Goal: Transaction & Acquisition: Purchase product/service

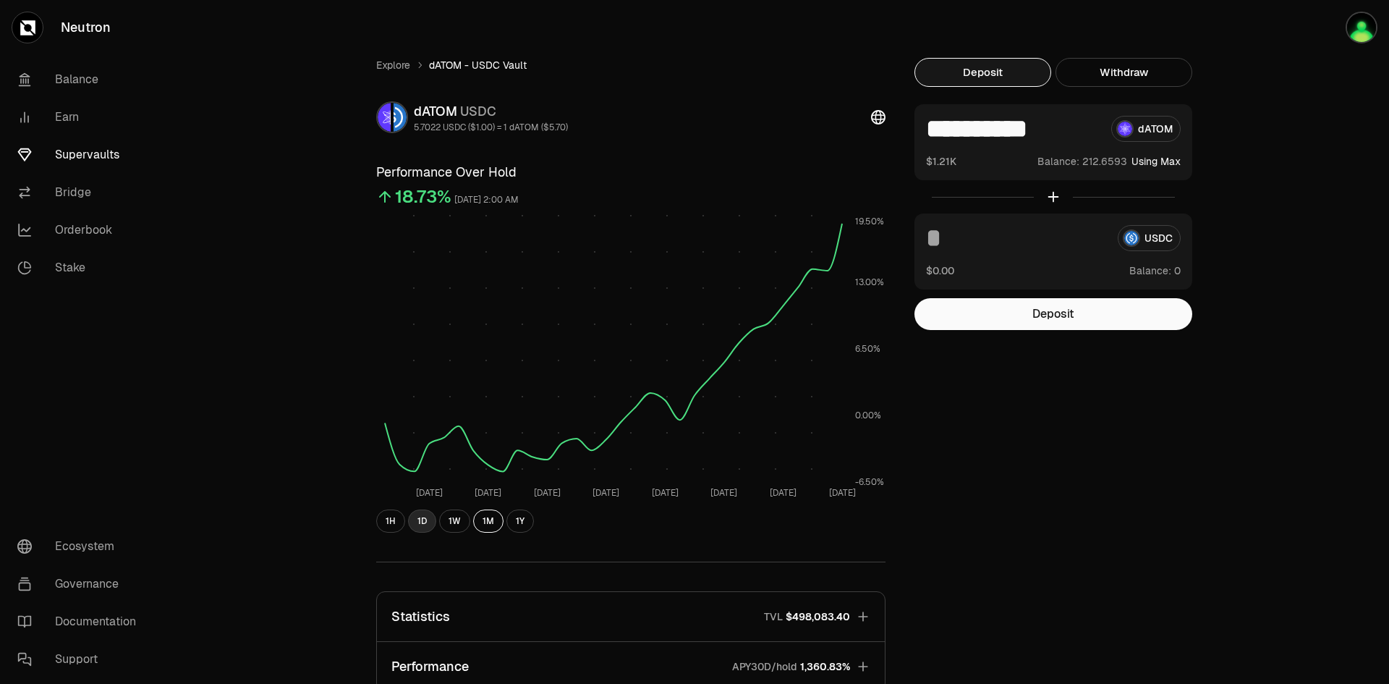
click at [423, 522] on button "1D" at bounding box center [422, 520] width 28 height 23
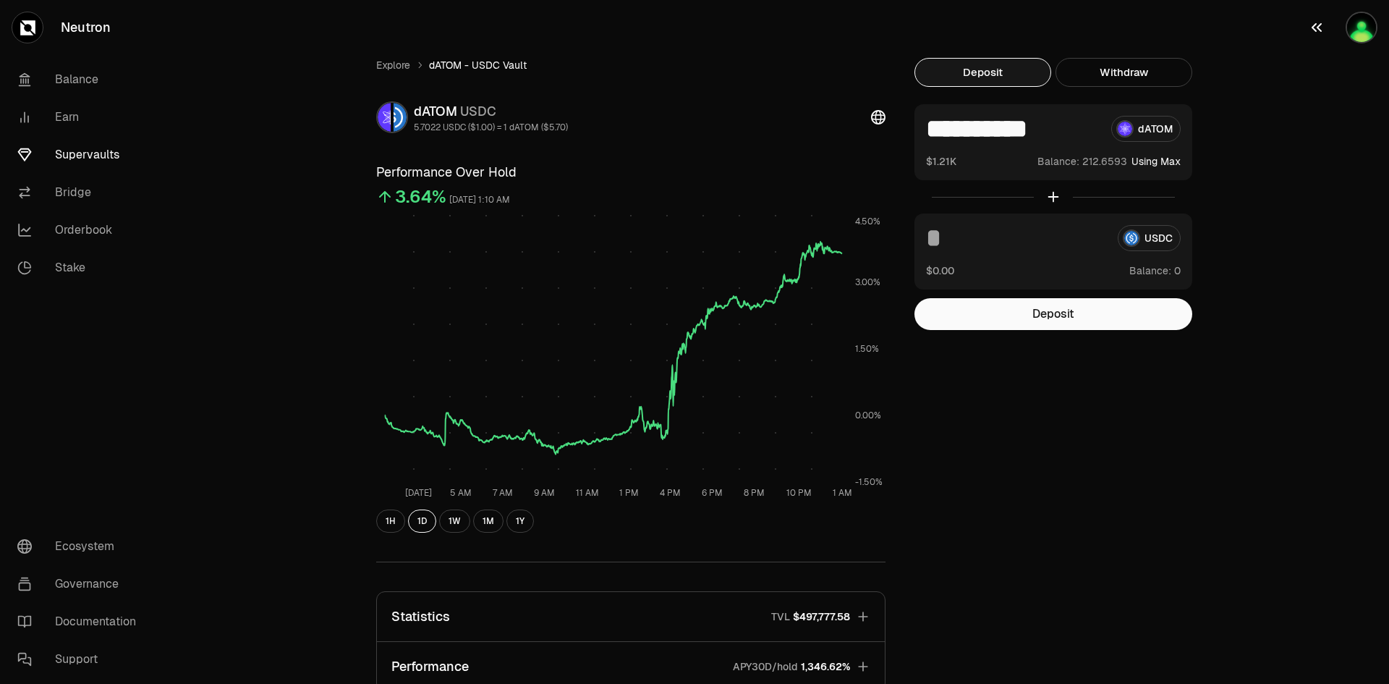
click at [1353, 32] on img "button" at bounding box center [1362, 28] width 32 height 32
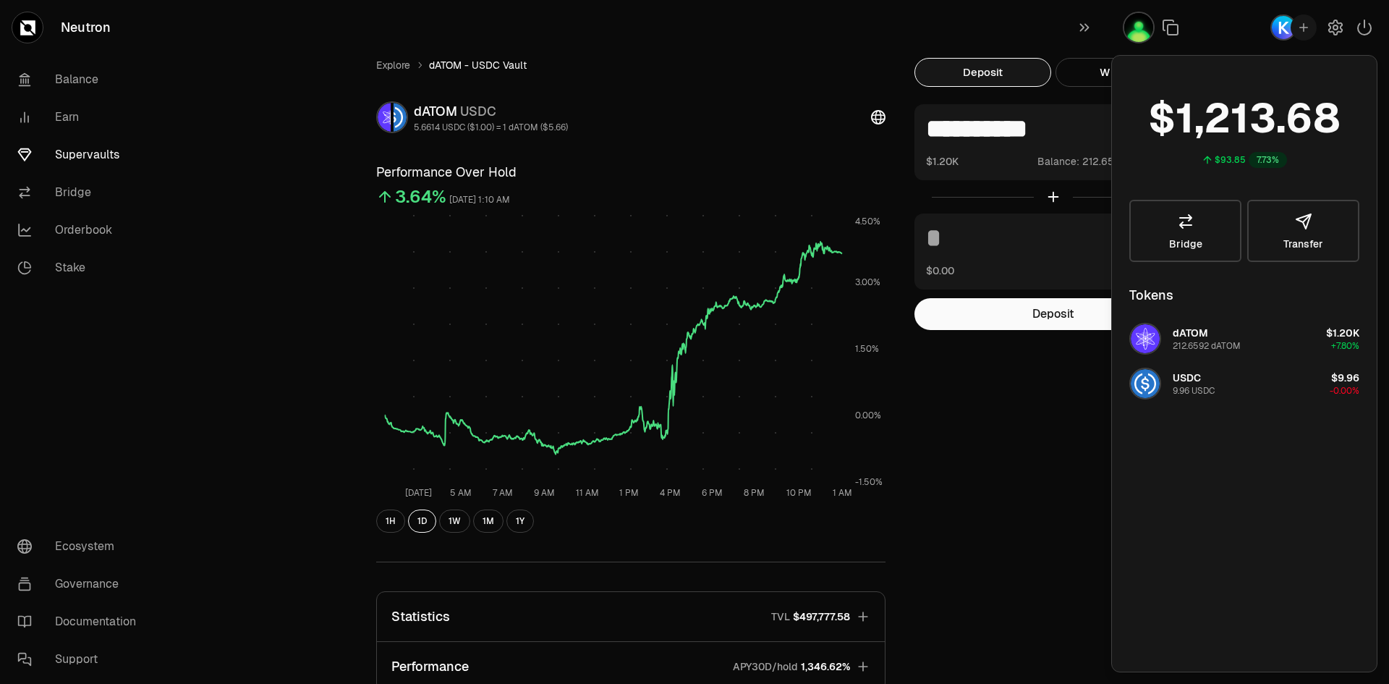
click at [1084, 473] on div "**********" at bounding box center [775, 473] width 833 height 830
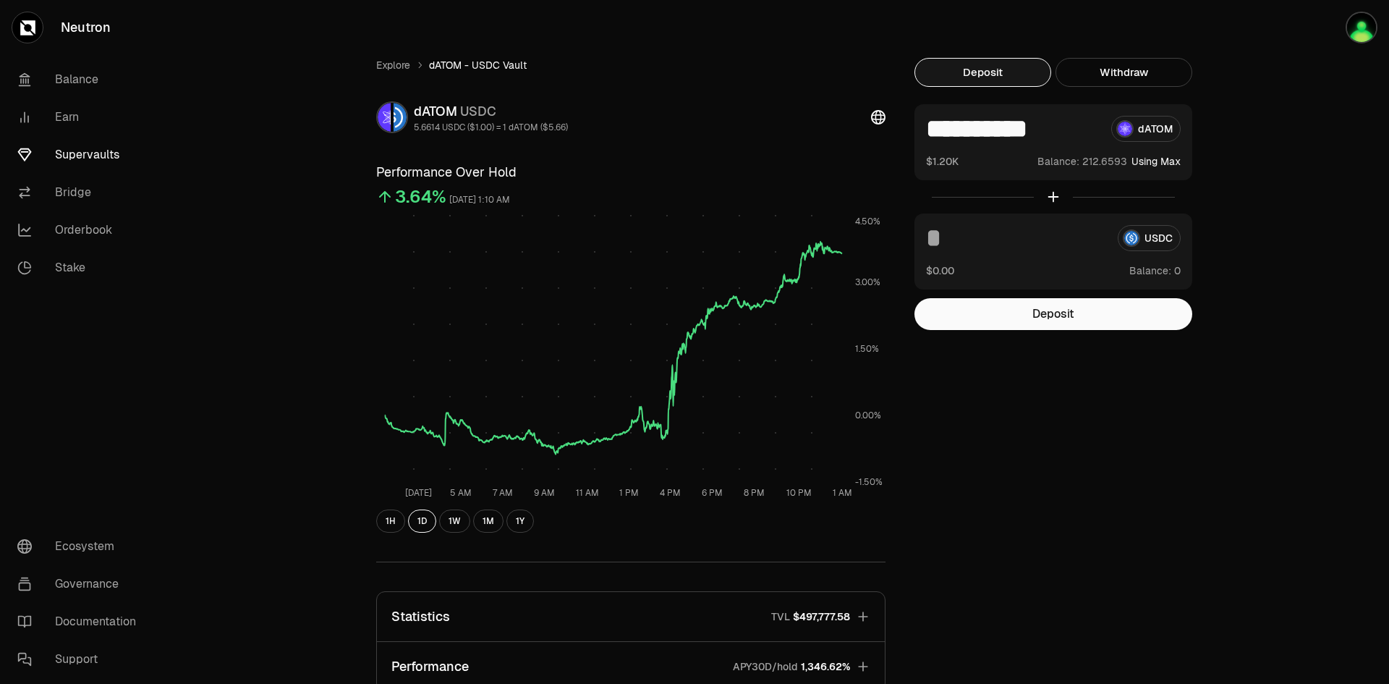
click at [1148, 234] on div "USDC" at bounding box center [1053, 238] width 255 height 26
drag, startPoint x: 1075, startPoint y: 132, endPoint x: 894, endPoint y: 132, distance: 180.9
click at [894, 132] on div "**********" at bounding box center [775, 473] width 833 height 830
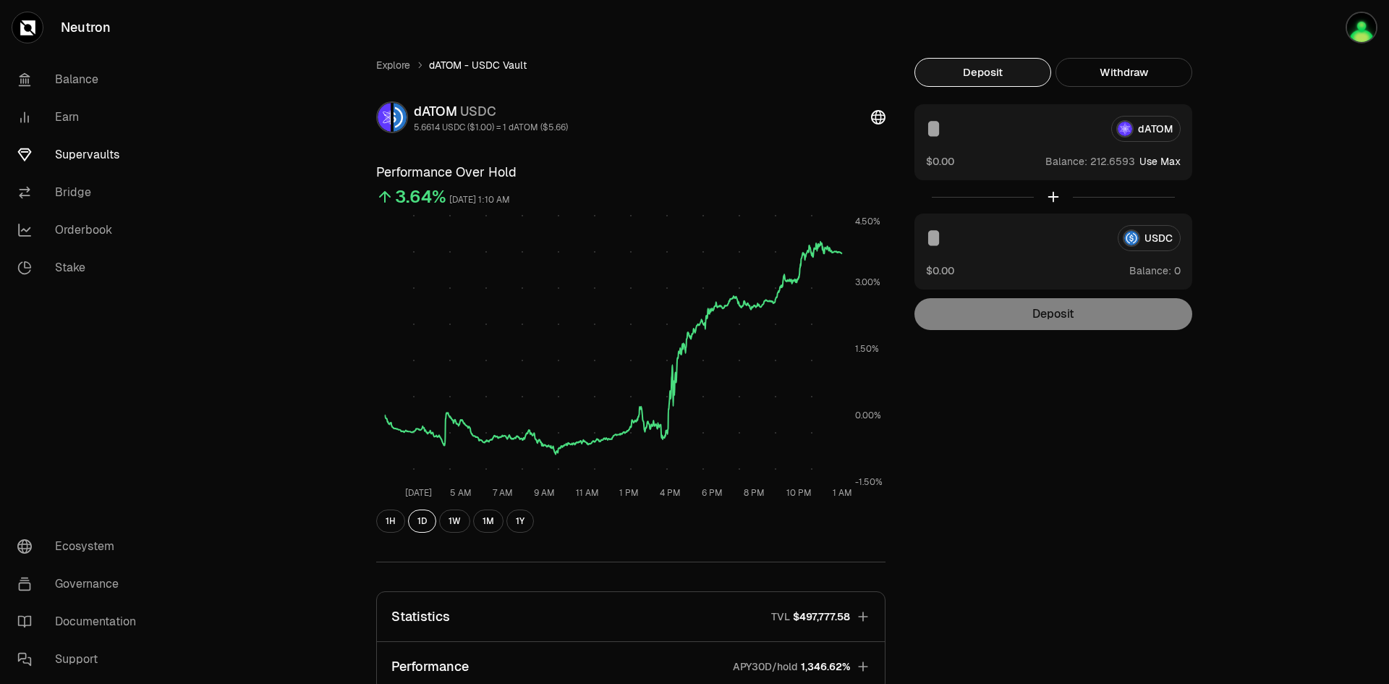
click at [1150, 231] on div "USDC" at bounding box center [1053, 238] width 255 height 26
click at [1152, 241] on div "USDC" at bounding box center [1053, 238] width 255 height 26
click at [1124, 331] on div "Explore dATOM - USDC Vault dATOM USDC 5.6614 USDC ($1.00) = 1 dATOM ($5.66) Per…" at bounding box center [775, 473] width 833 height 830
click at [1103, 324] on div "Deposit" at bounding box center [1053, 314] width 278 height 32
click at [1027, 242] on input at bounding box center [1016, 238] width 180 height 26
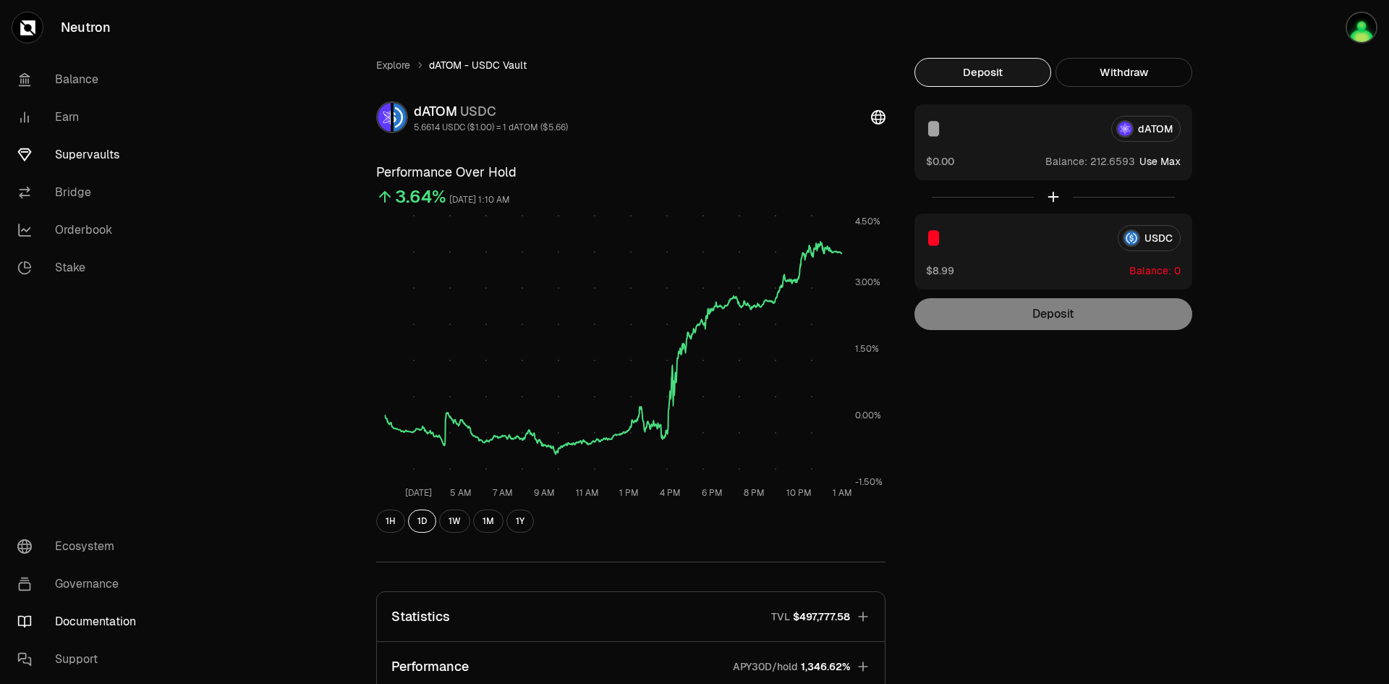
type input "*"
click at [118, 618] on link "Documentation" at bounding box center [81, 622] width 150 height 38
click at [1000, 443] on div "Explore dATOM - USDC Vault dATOM USDC 5.6614 USDC ($1.00) = 1 dATOM ($5.66) Per…" at bounding box center [775, 473] width 833 height 830
click at [1354, 34] on img "button" at bounding box center [1362, 28] width 32 height 32
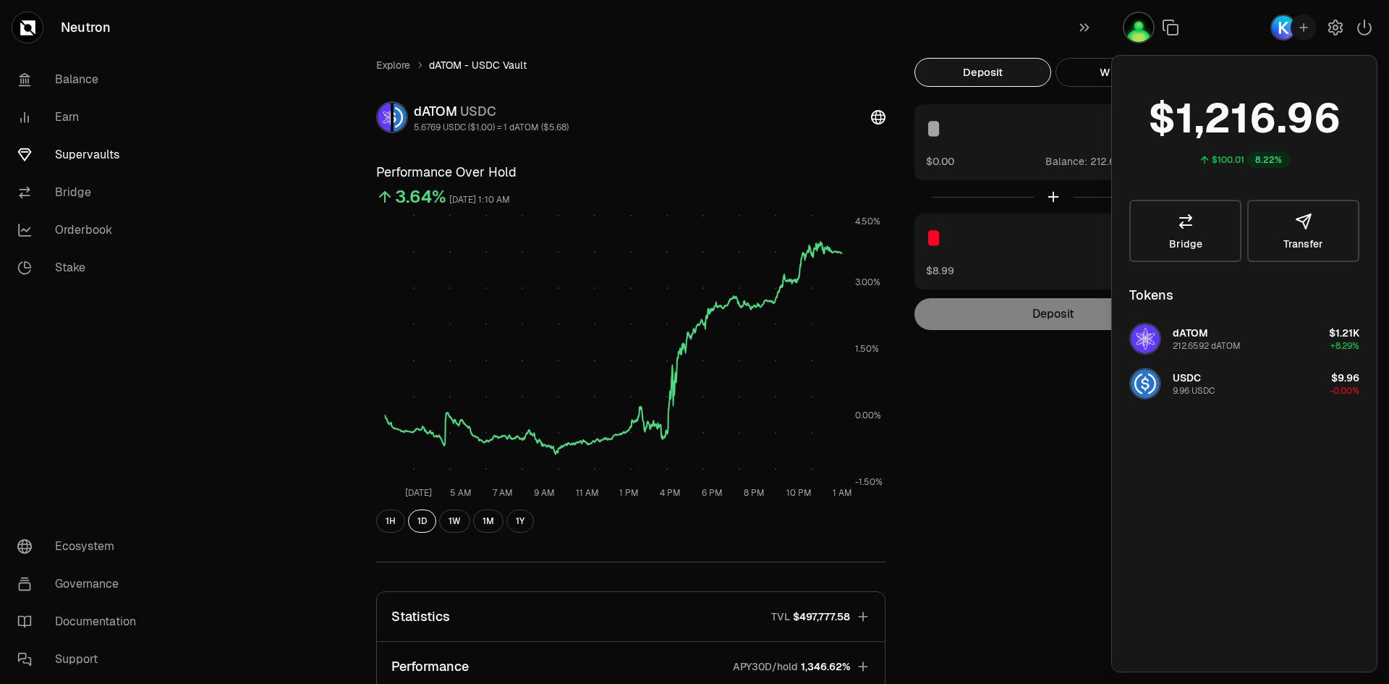
click at [1193, 379] on span "USDC" at bounding box center [1187, 377] width 28 height 13
click at [1073, 403] on div "Explore dATOM - USDC Vault dATOM USDC 5.6769 USDC ($1.00) = 1 dATOM ($5.68) Per…" at bounding box center [775, 473] width 833 height 830
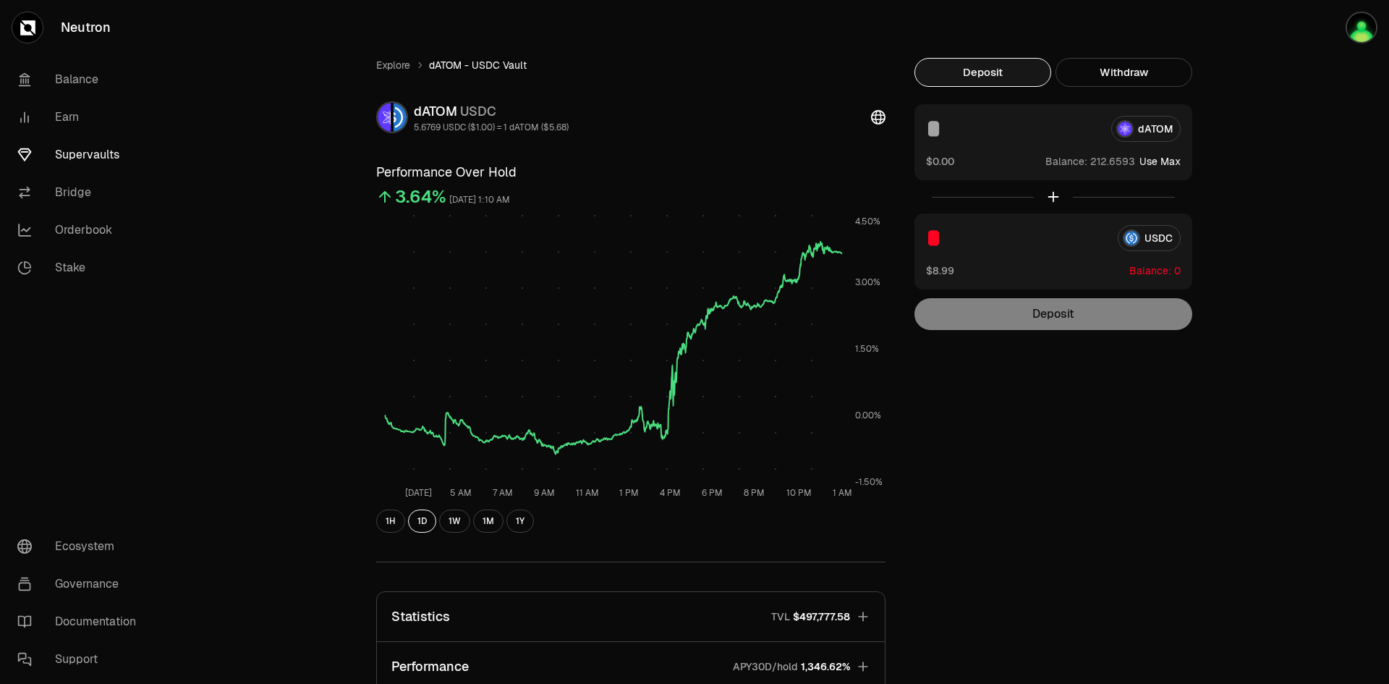
click at [77, 153] on link "Supervaults" at bounding box center [81, 155] width 150 height 38
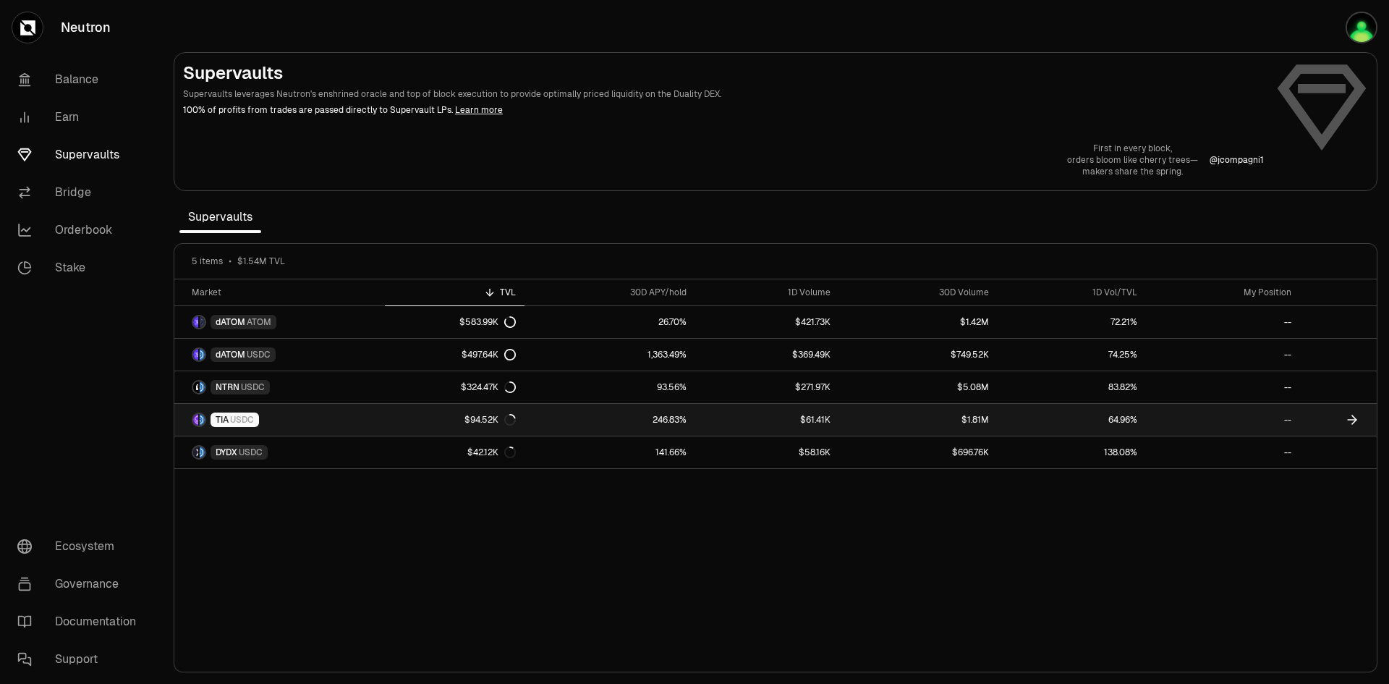
click at [235, 419] on span "USDC" at bounding box center [242, 420] width 24 height 12
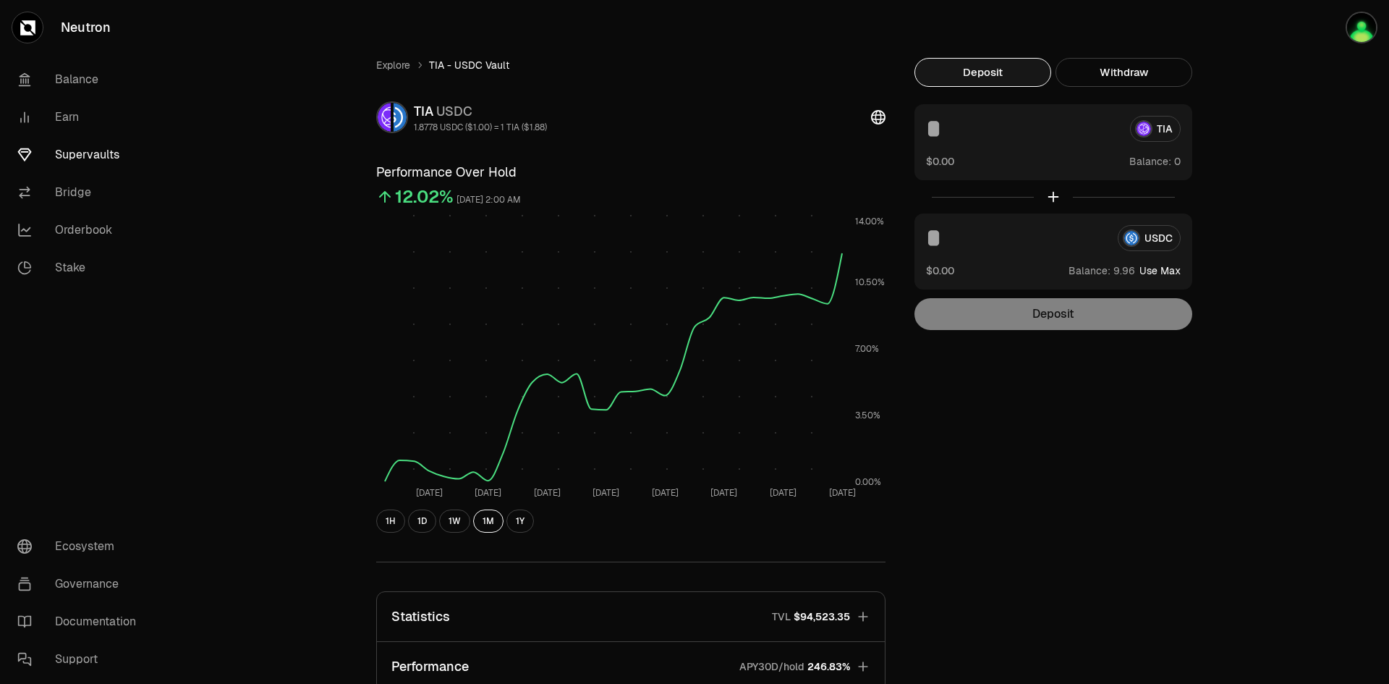
click at [78, 154] on link "Supervaults" at bounding box center [81, 155] width 150 height 38
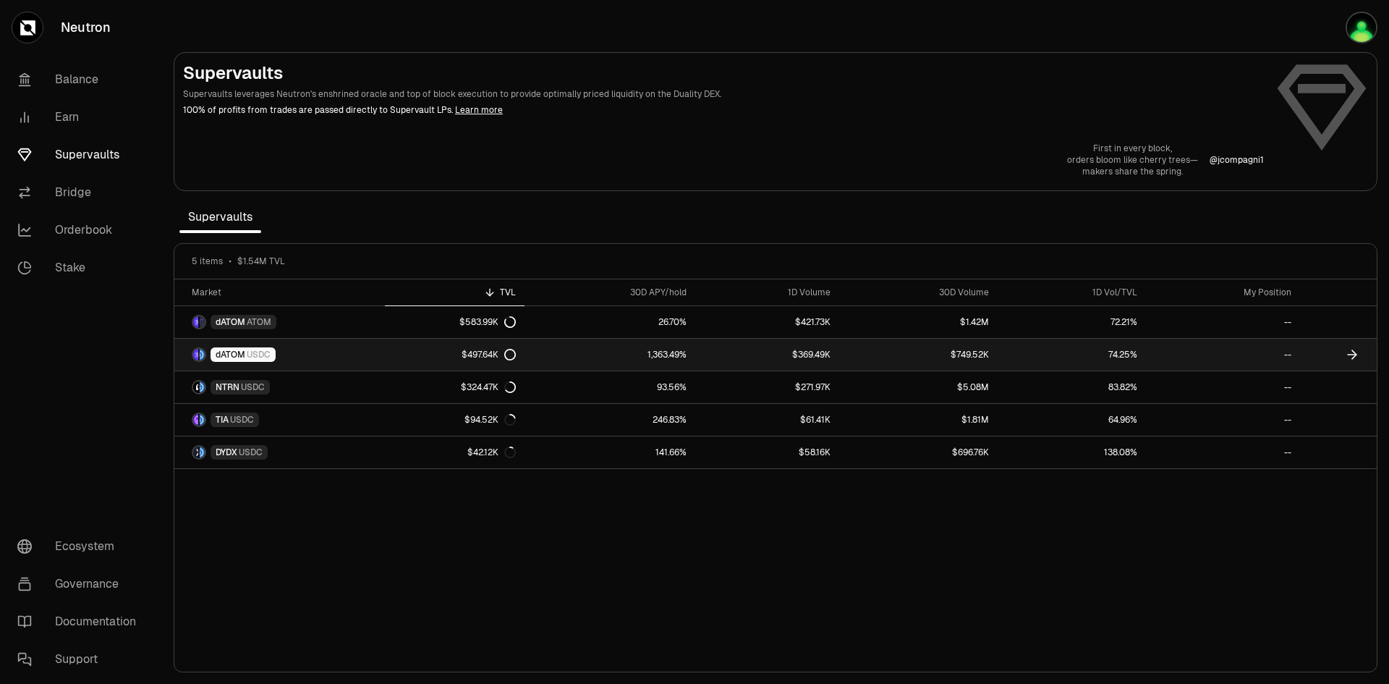
click at [255, 357] on span "USDC" at bounding box center [259, 355] width 24 height 12
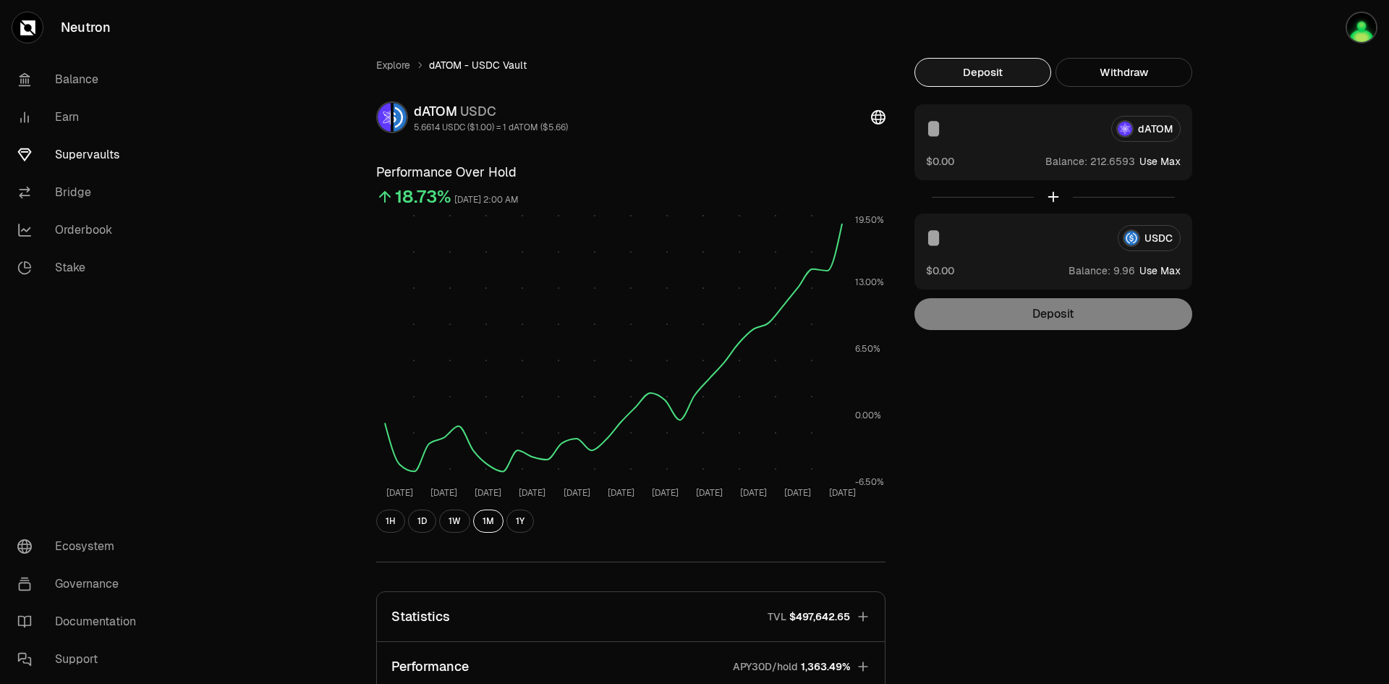
click at [1171, 268] on button "Use Max" at bounding box center [1159, 270] width 41 height 14
type input "*******"
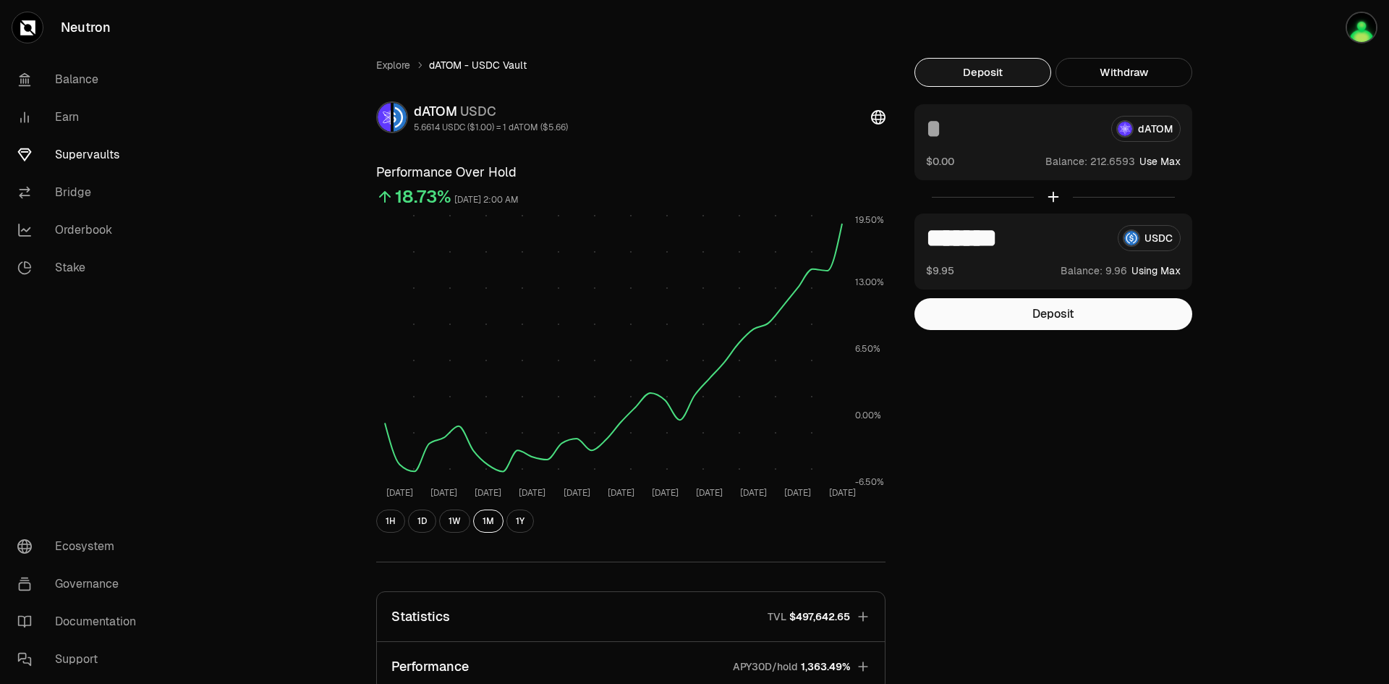
click at [1040, 128] on input at bounding box center [1013, 129] width 174 height 26
click at [1051, 200] on div at bounding box center [1053, 196] width 278 height 33
click at [1068, 320] on button "Deposit" at bounding box center [1053, 314] width 278 height 32
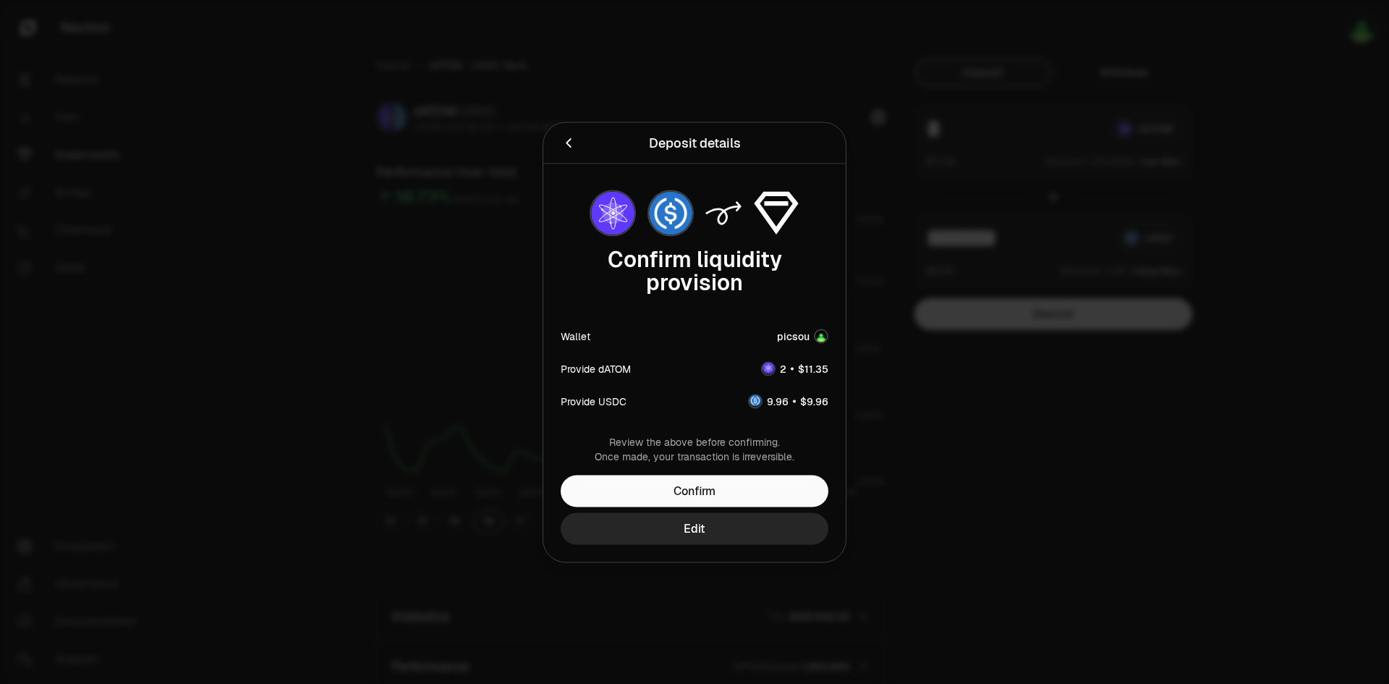
click at [806, 370] on span "1" at bounding box center [806, 368] width 4 height 13
click at [569, 144] on icon "Back" at bounding box center [568, 142] width 5 height 9
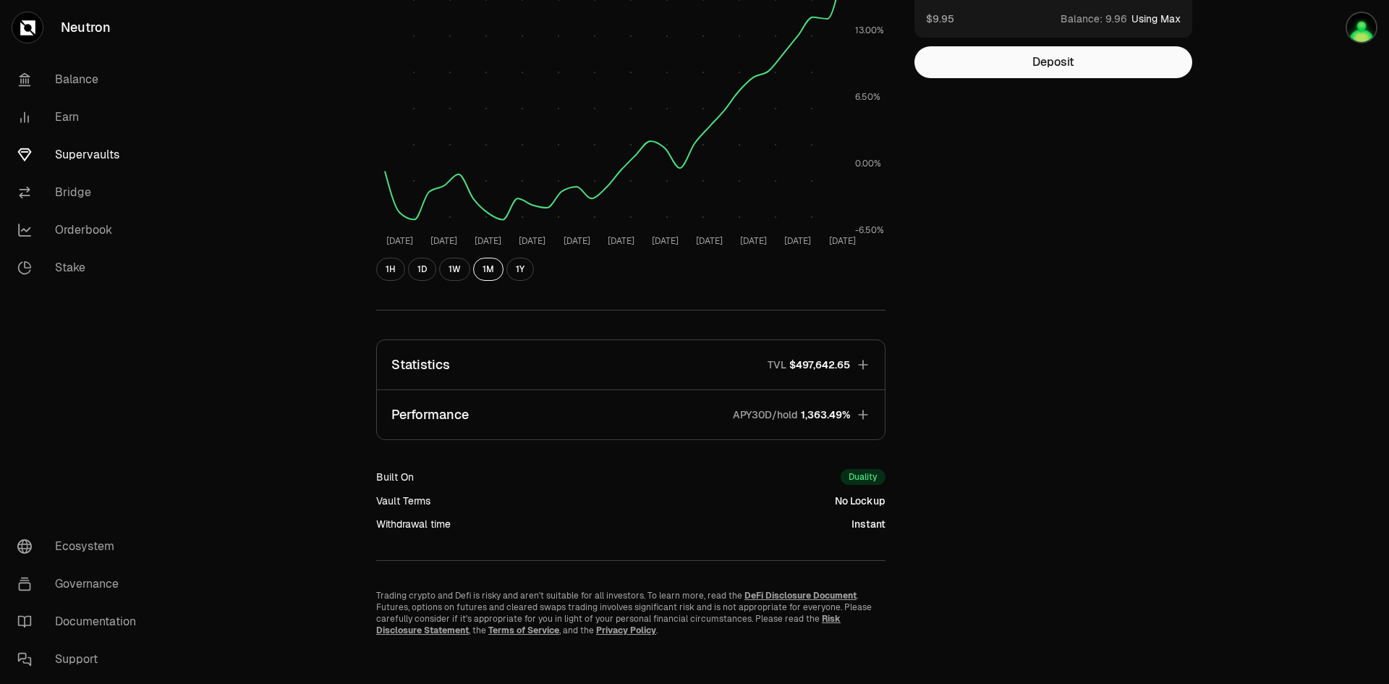
scroll to position [262, 0]
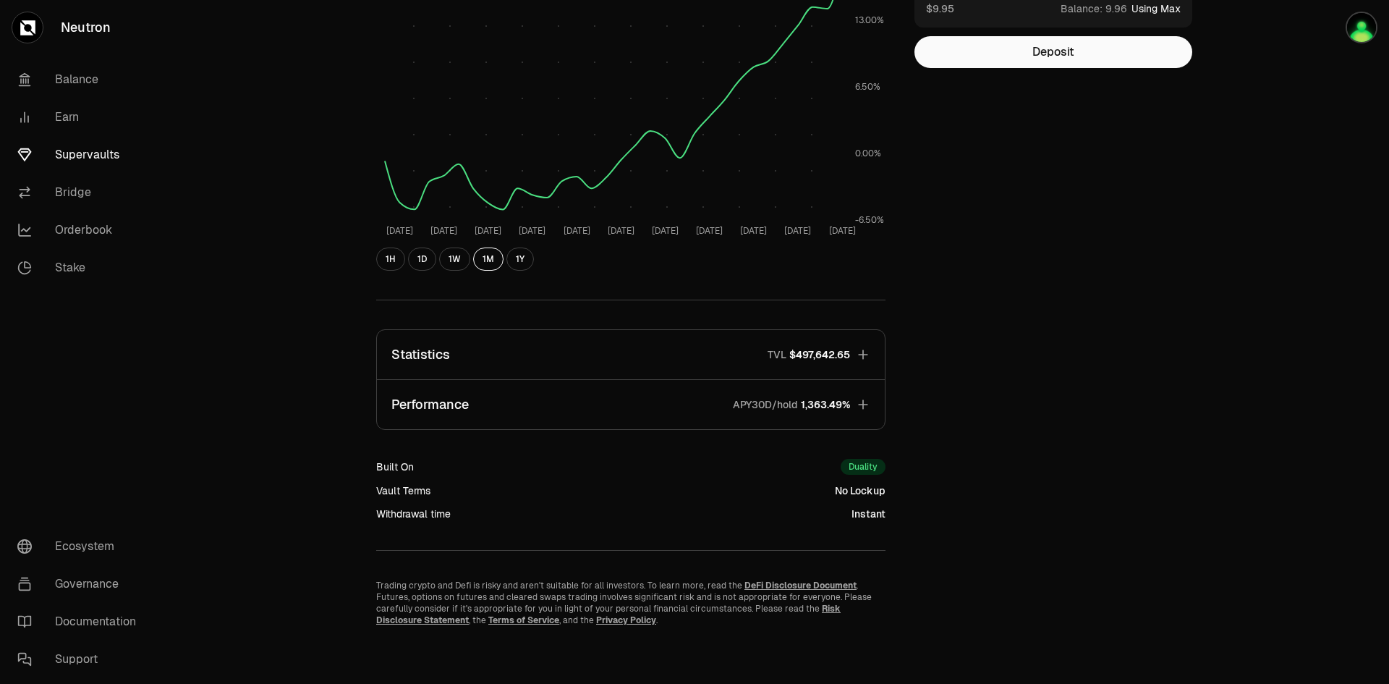
click at [867, 469] on div "Duality" at bounding box center [863, 467] width 45 height 16
click at [866, 405] on icon "button" at bounding box center [863, 404] width 14 height 14
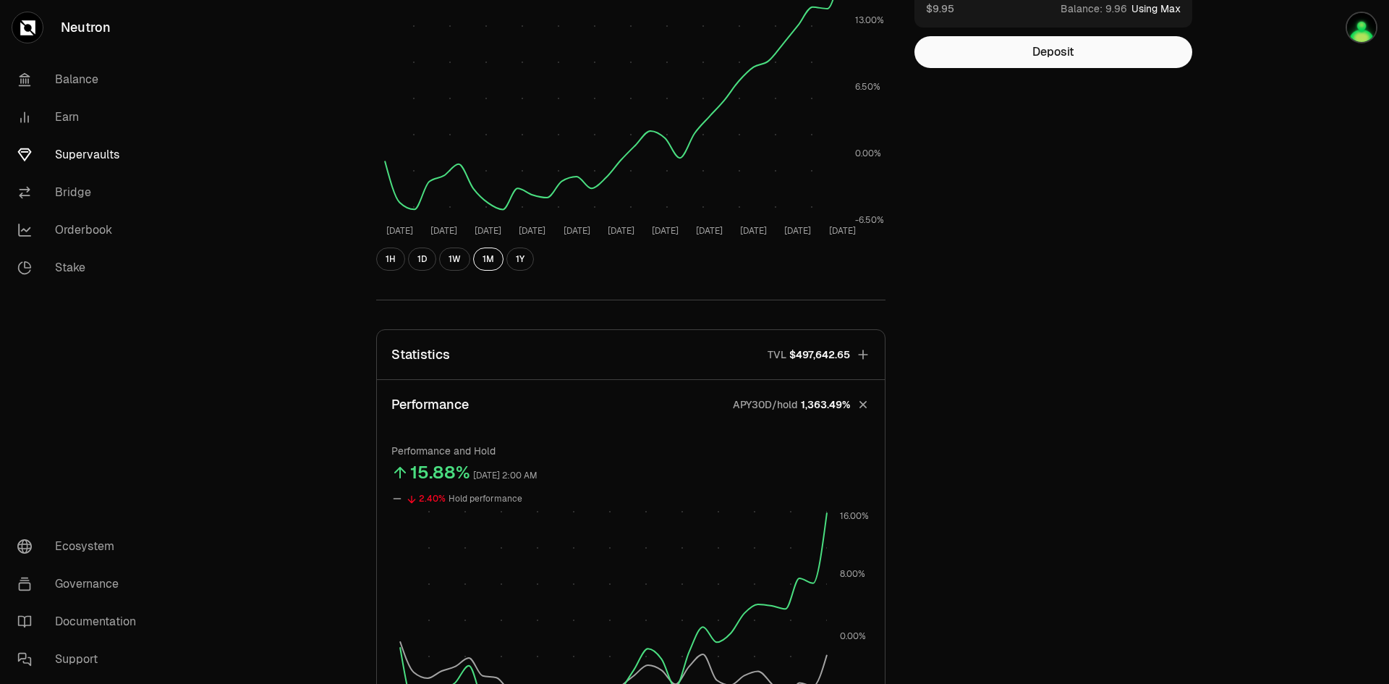
click at [862, 352] on icon "button" at bounding box center [863, 354] width 14 height 14
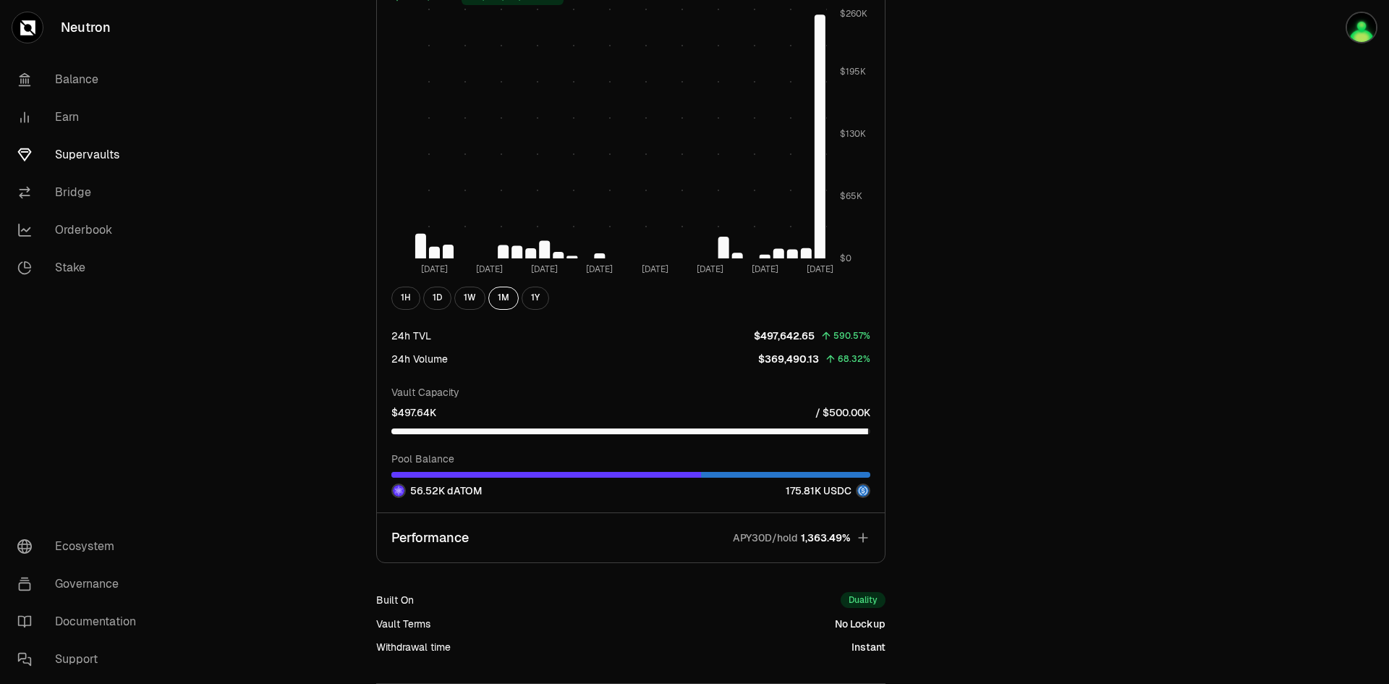
scroll to position [1130, 0]
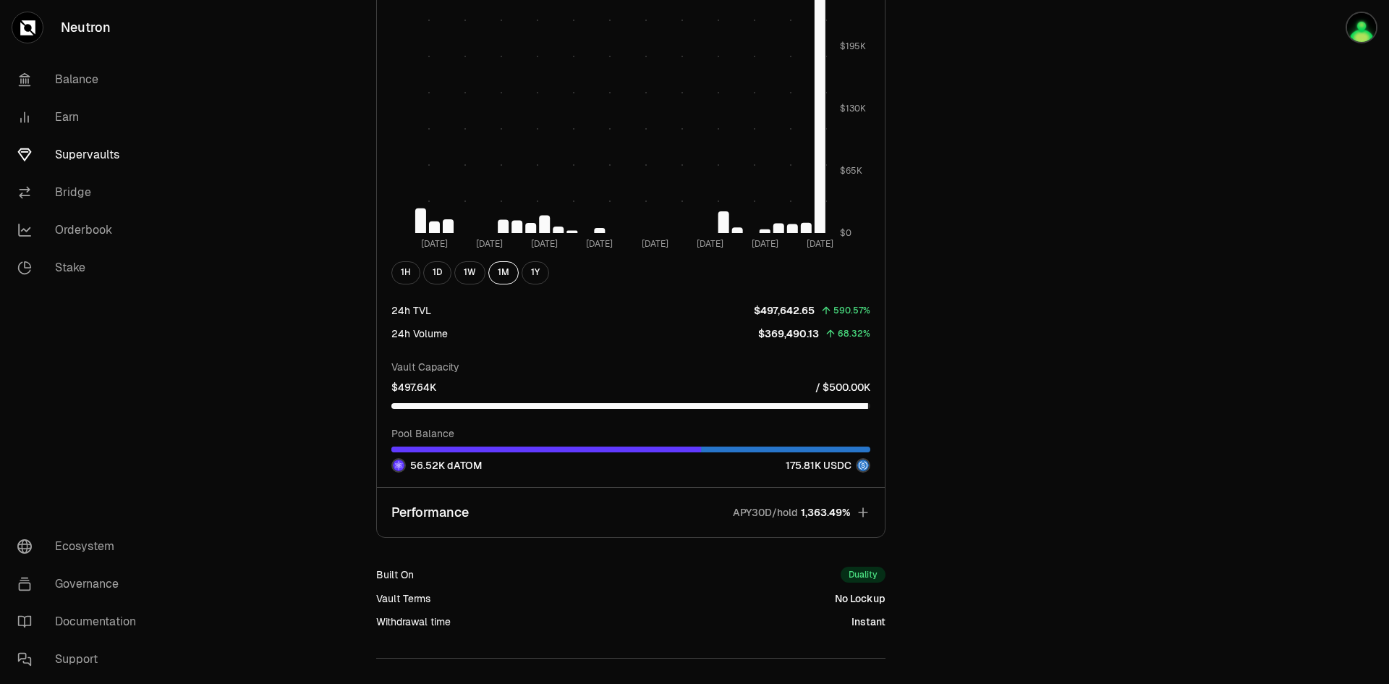
click at [864, 514] on icon "button" at bounding box center [863, 512] width 14 height 14
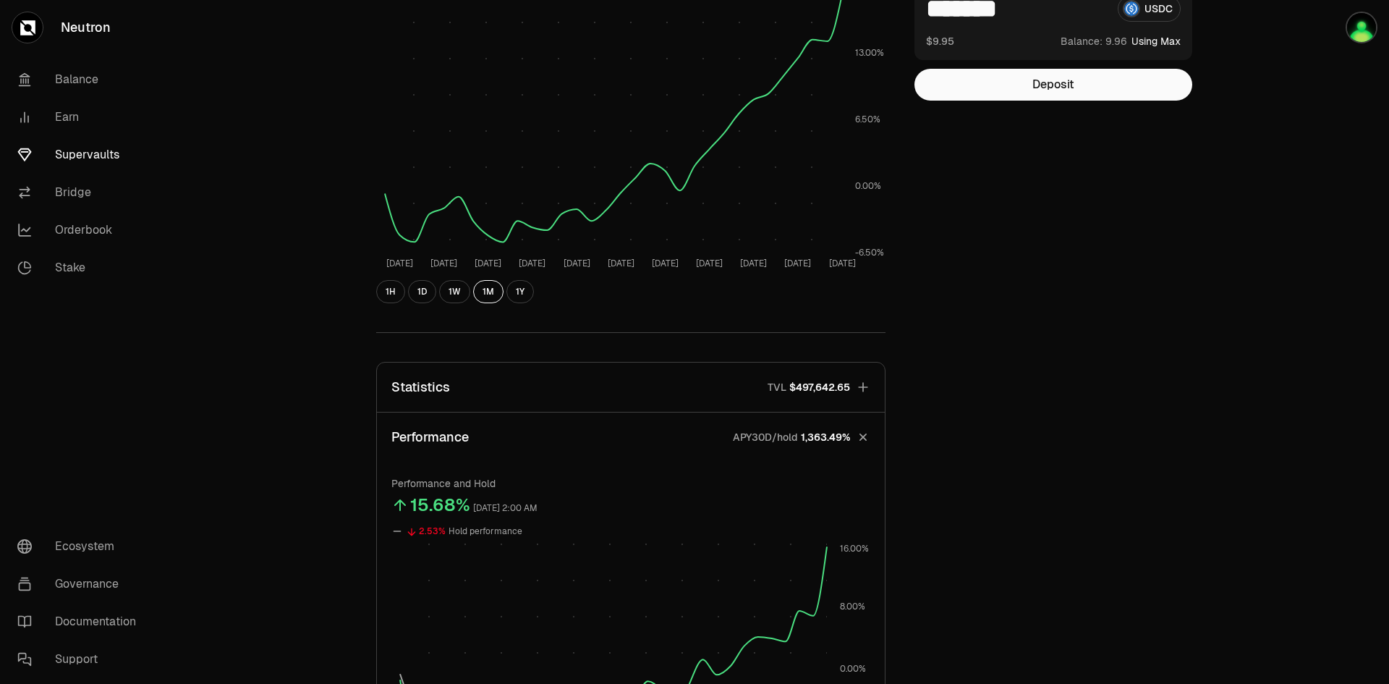
scroll to position [0, 0]
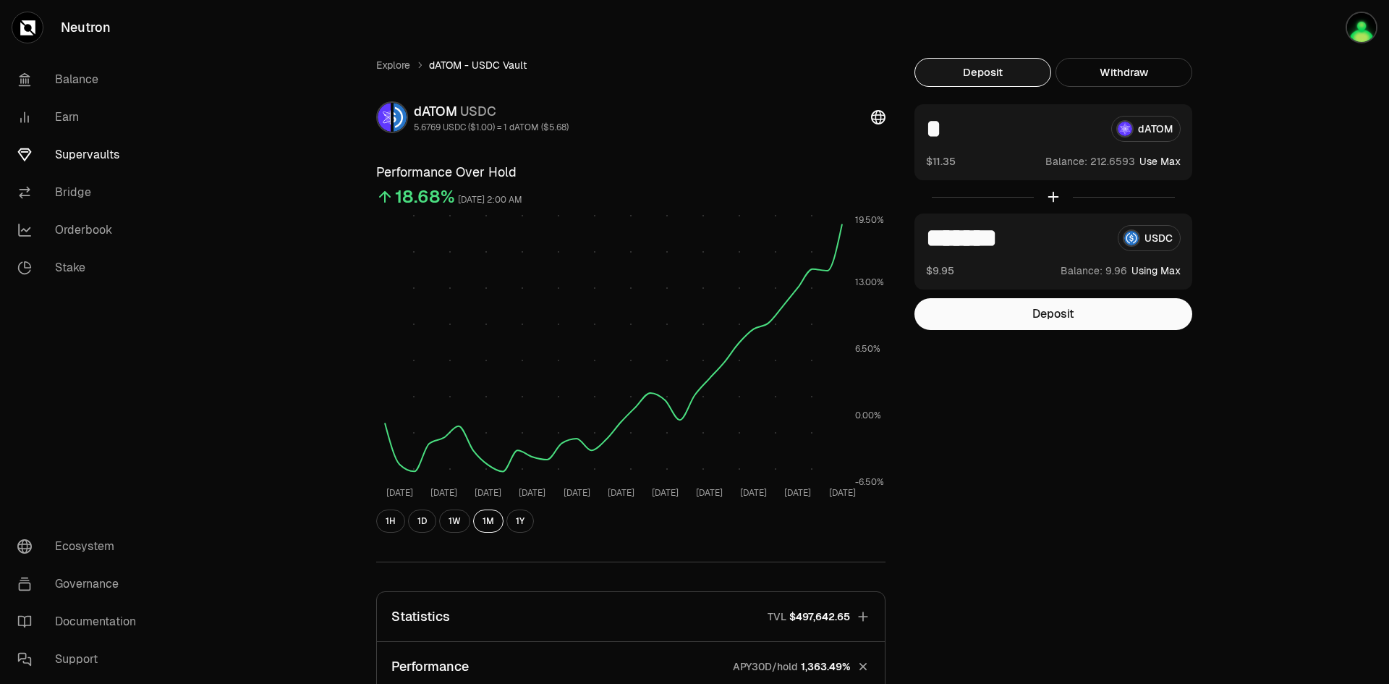
click at [1173, 160] on button "Use Max" at bounding box center [1159, 161] width 41 height 14
type input "**********"
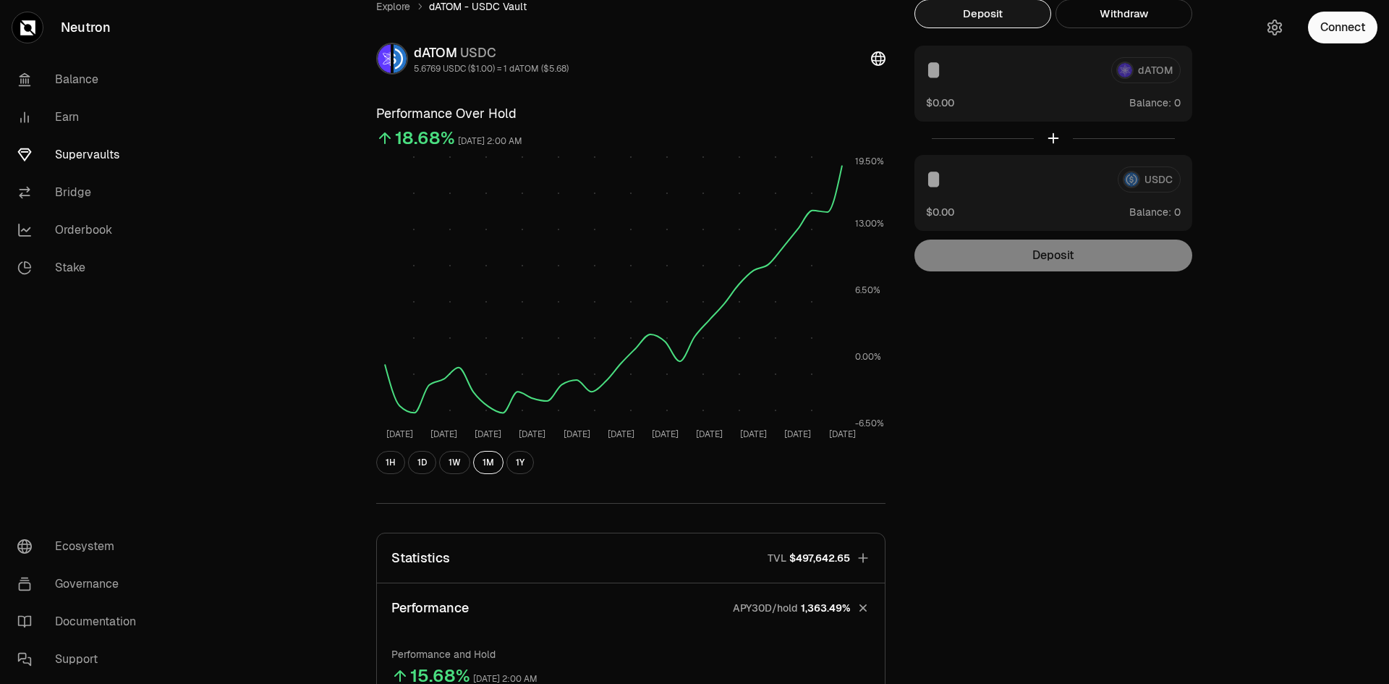
scroll to position [145, 0]
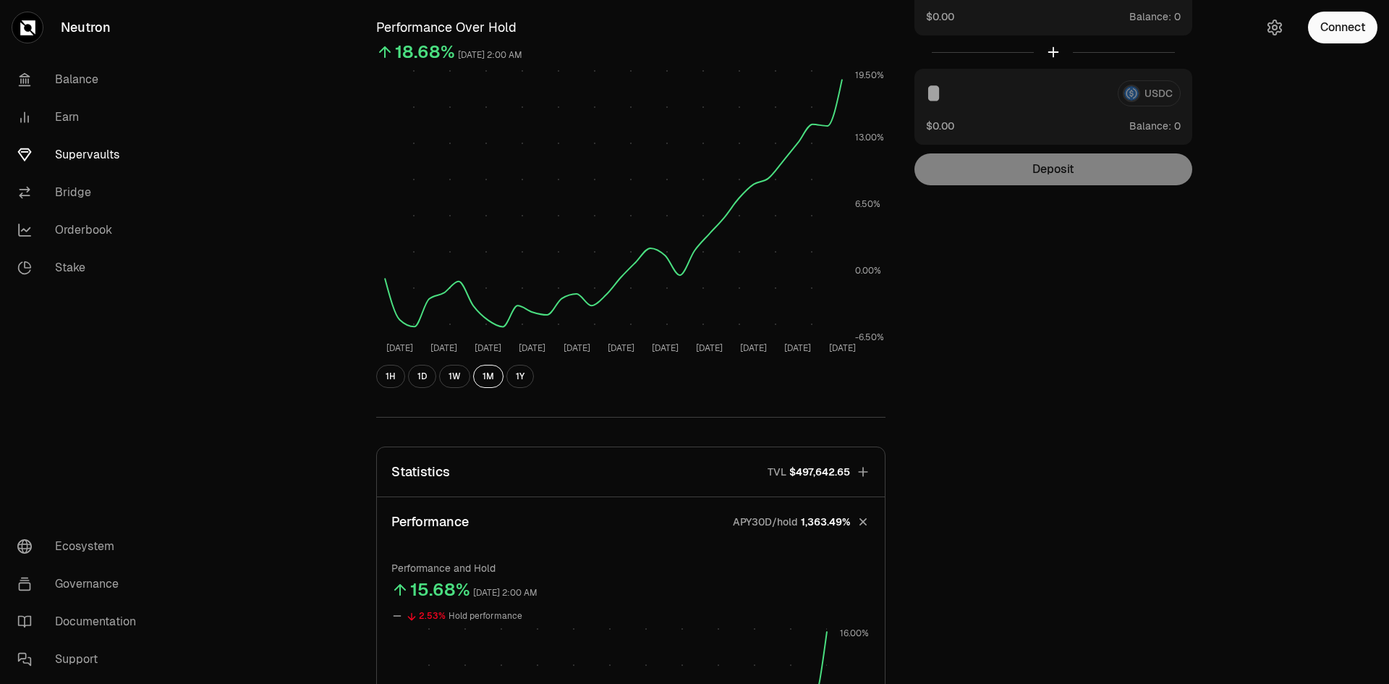
click at [93, 152] on link "Supervaults" at bounding box center [81, 155] width 150 height 38
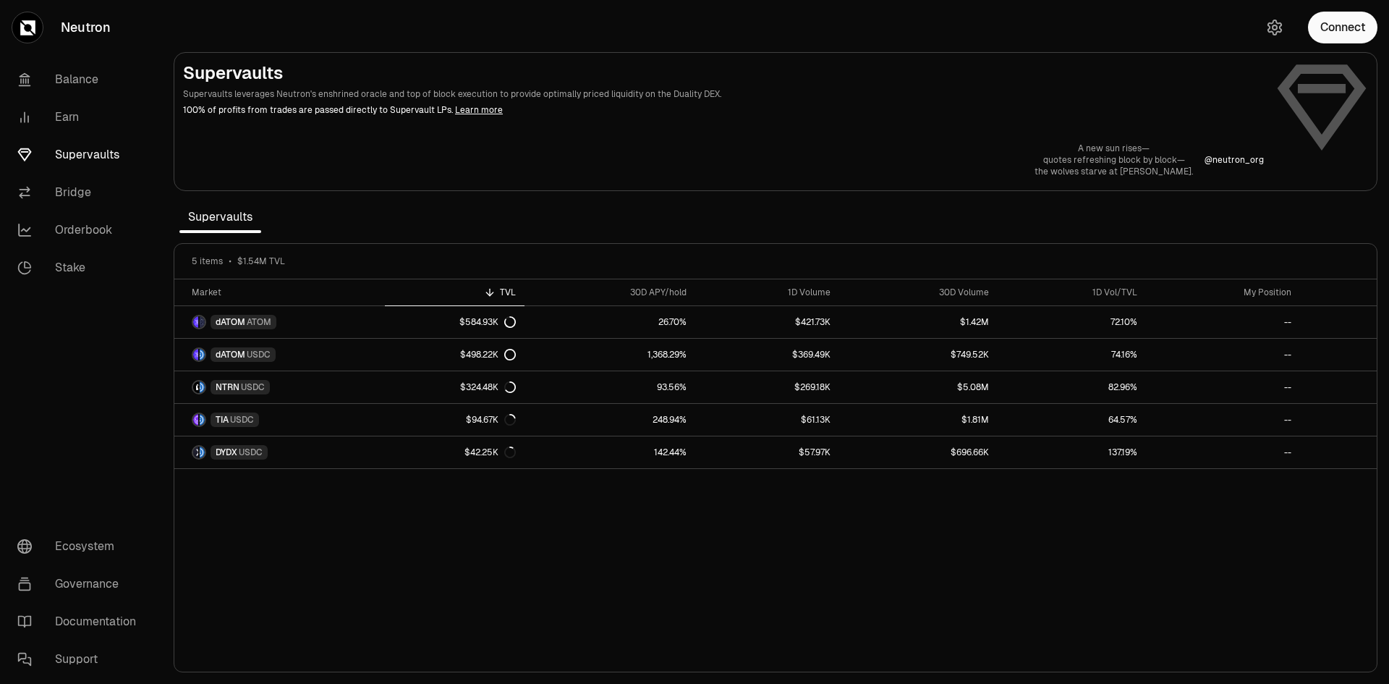
click at [466, 110] on link "Learn more" at bounding box center [479, 110] width 48 height 12
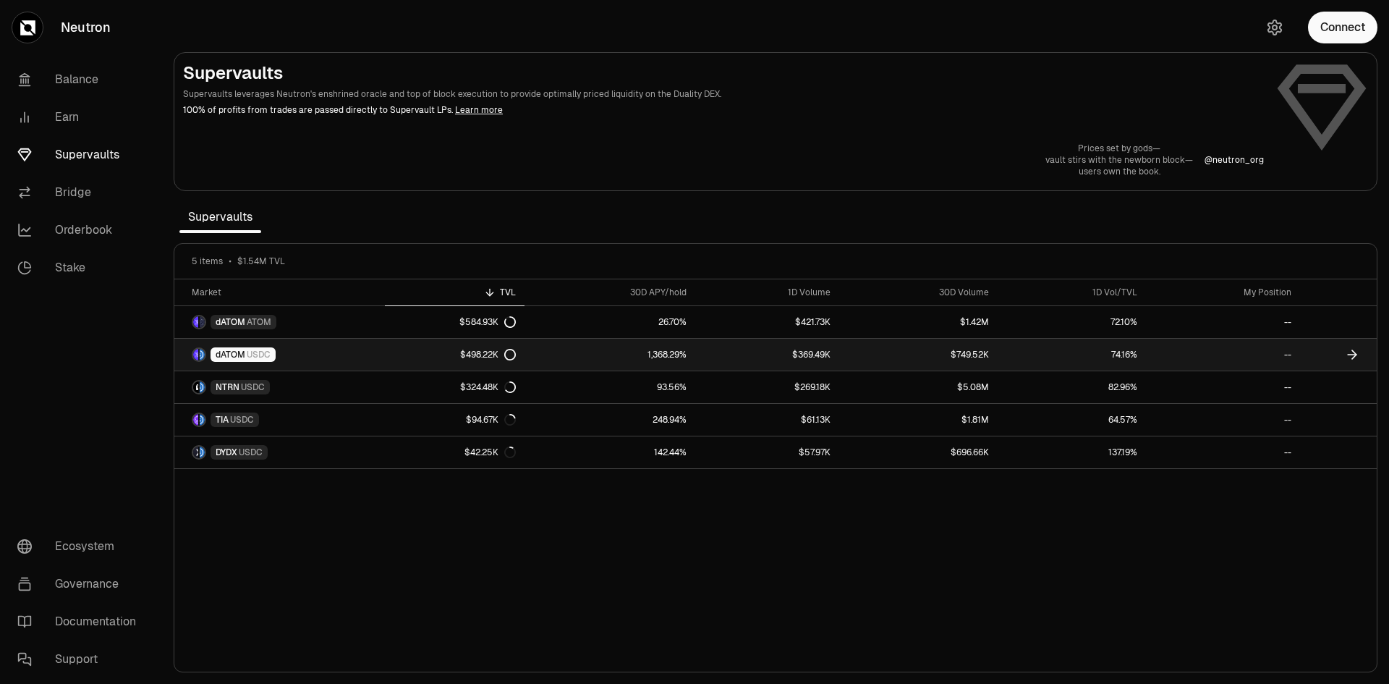
click at [239, 353] on span "dATOM" at bounding box center [231, 355] width 30 height 12
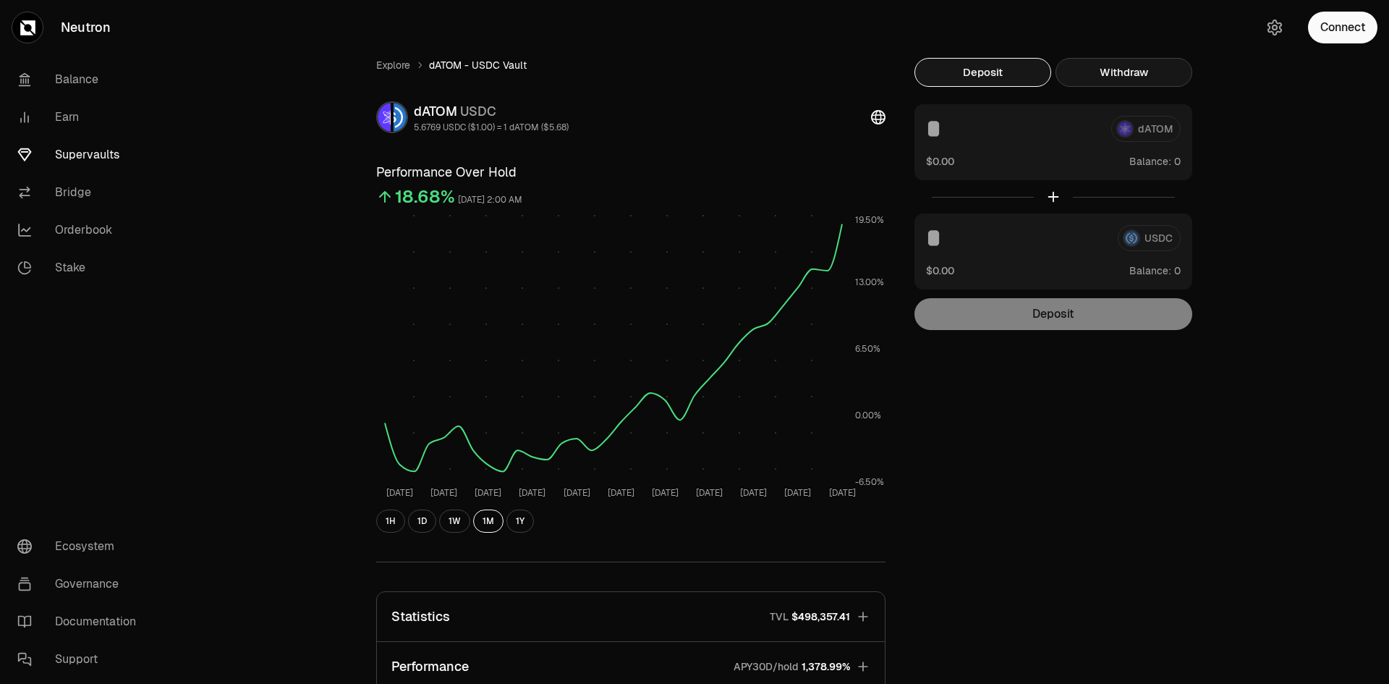
click at [1131, 75] on button "Withdraw" at bounding box center [1124, 72] width 137 height 29
click at [1011, 68] on button "Deposit" at bounding box center [982, 72] width 137 height 29
click at [1115, 167] on div "$0.00 Balance:" at bounding box center [1053, 160] width 255 height 15
click at [1151, 126] on div "dATOM" at bounding box center [1053, 129] width 255 height 26
click at [962, 451] on div "Explore dATOM - USDC Vault dATOM USDC 5.6769 USDC ($1.00) = 1 dATOM ($5.68) Per…" at bounding box center [775, 473] width 833 height 830
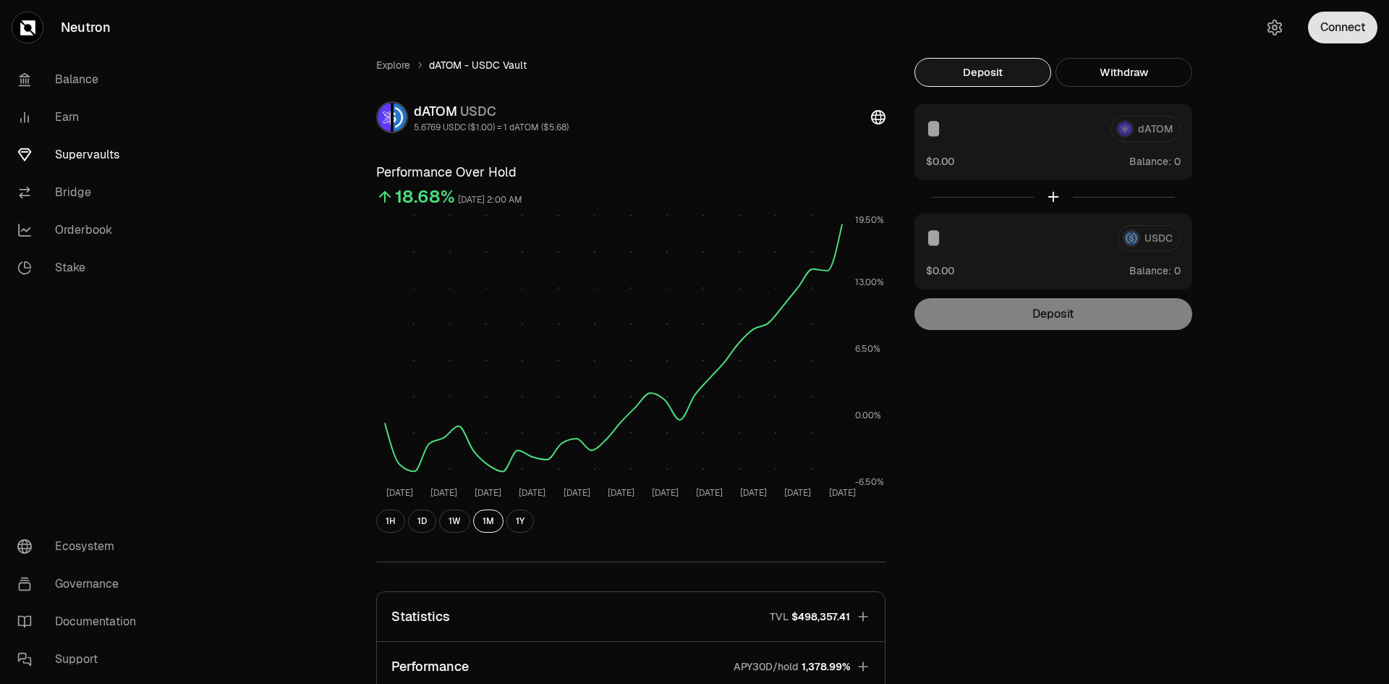
click at [1360, 19] on button "Connect" at bounding box center [1342, 28] width 69 height 32
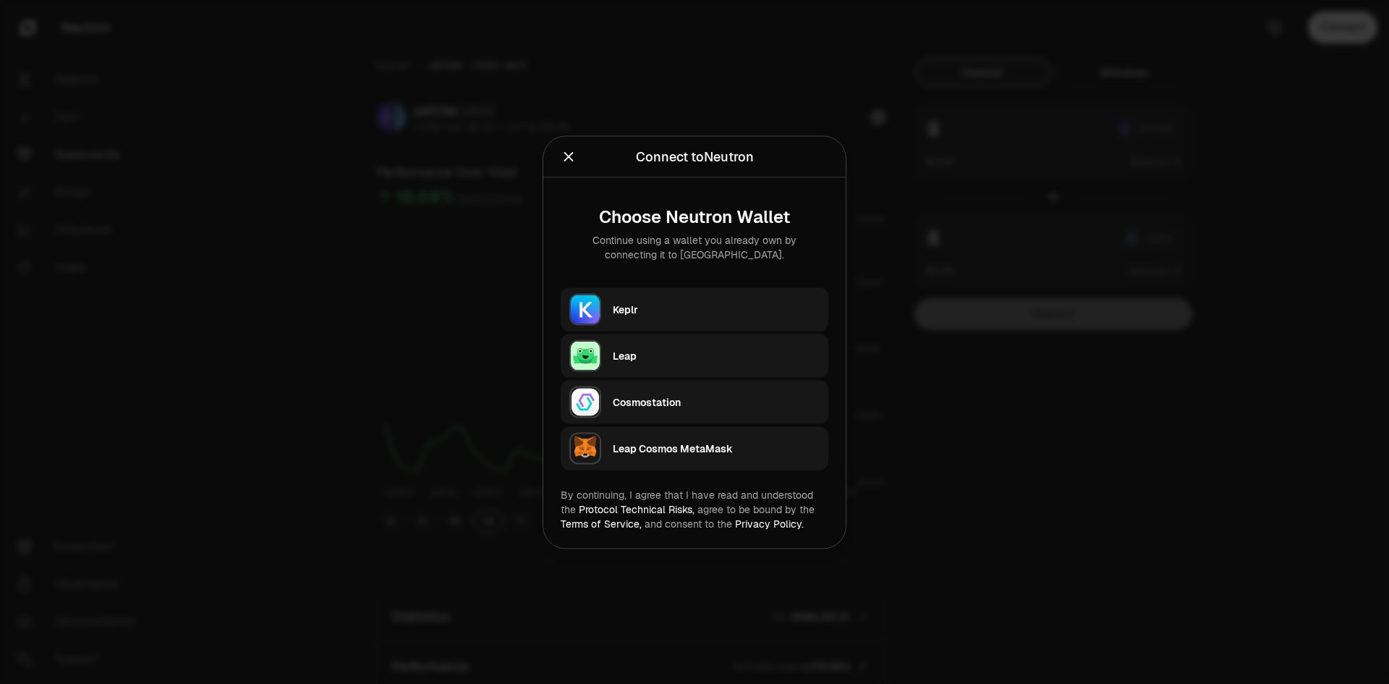
click at [706, 310] on div "Keplr" at bounding box center [716, 309] width 207 height 14
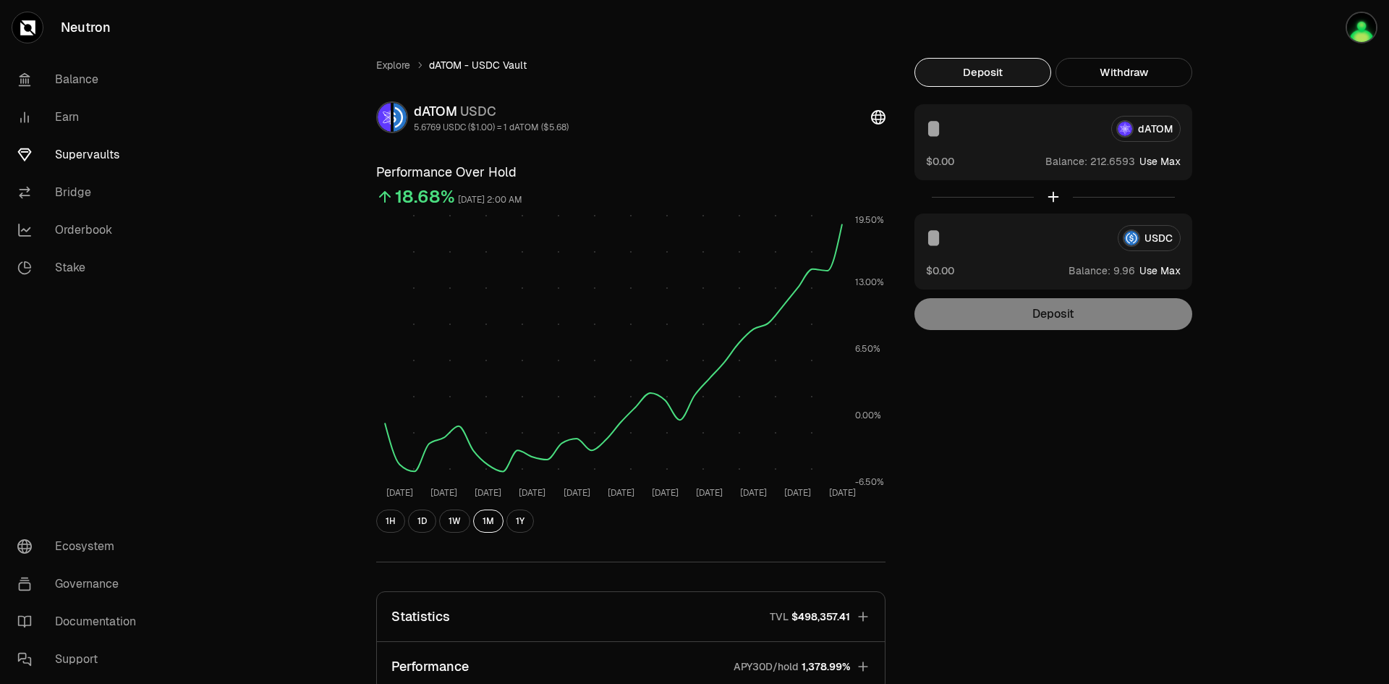
click at [1082, 313] on div "Deposit" at bounding box center [1053, 314] width 278 height 32
click at [1171, 277] on button "Use Max" at bounding box center [1159, 270] width 41 height 14
type input "*******"
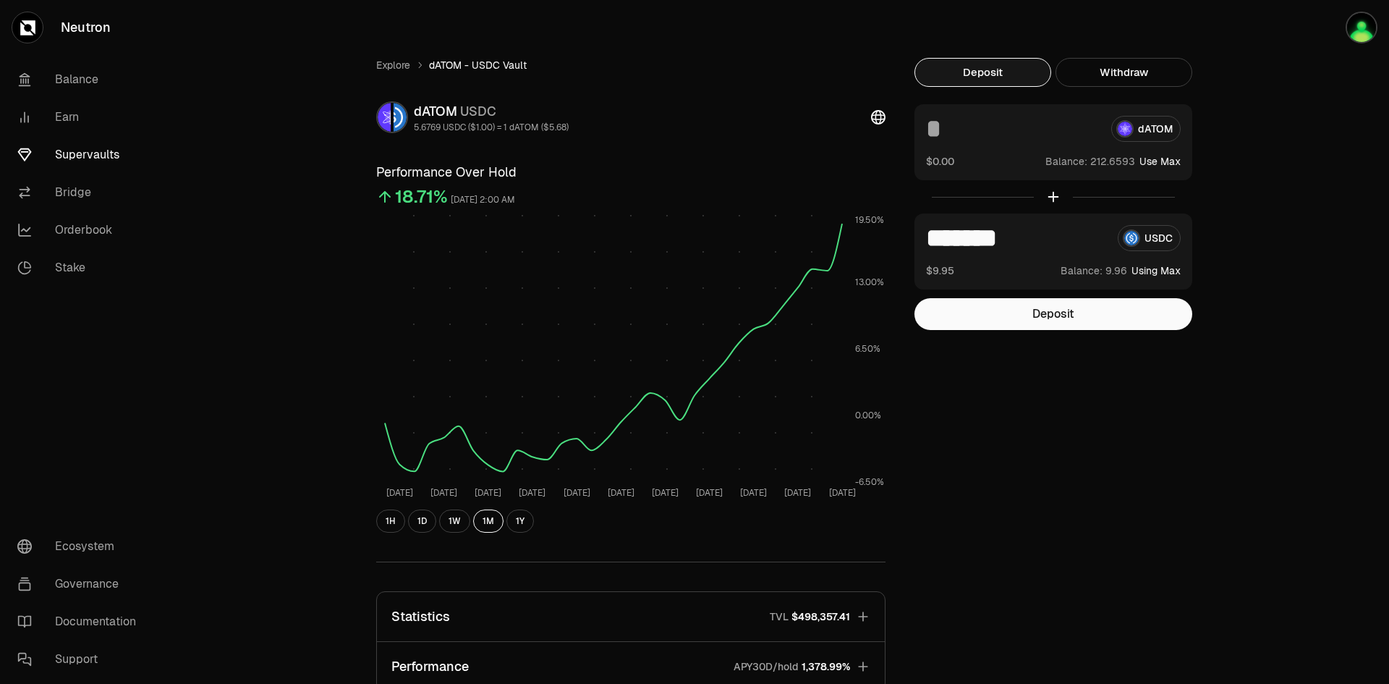
click at [1168, 160] on button "Use Max" at bounding box center [1159, 161] width 41 height 14
type input "**********"
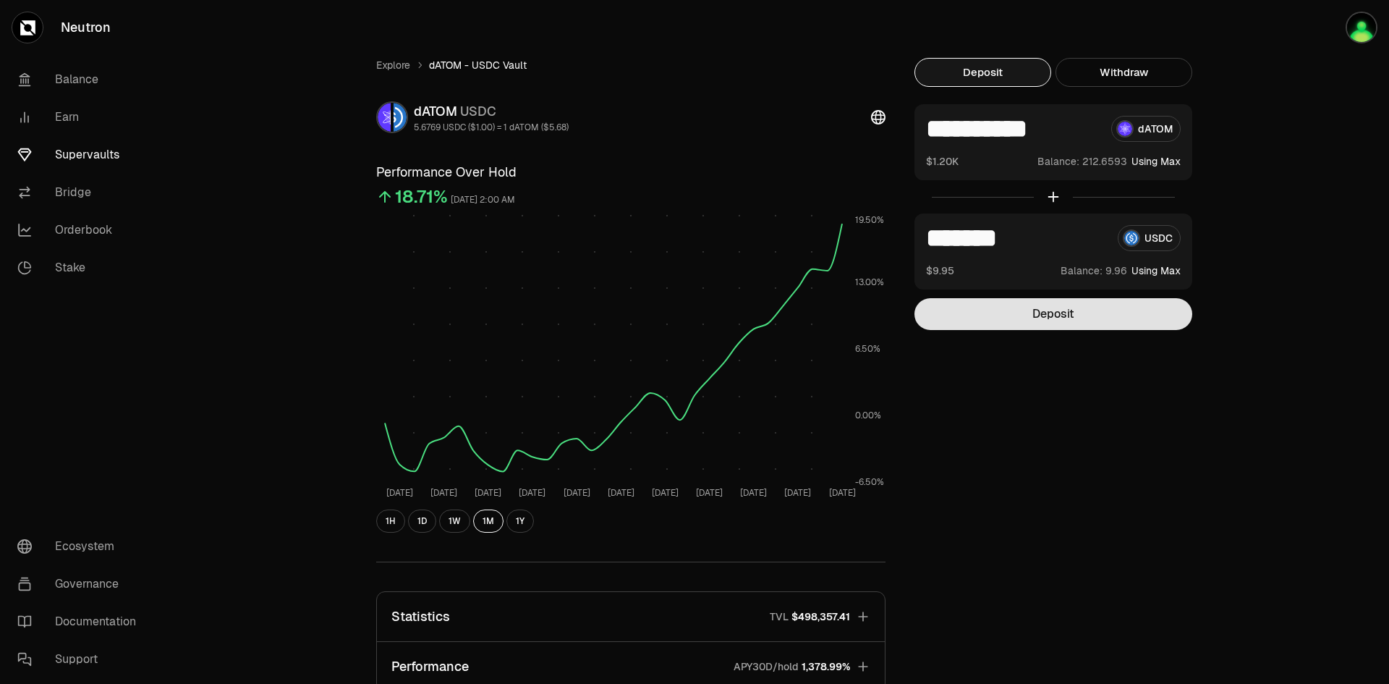
click at [1056, 317] on button "Deposit" at bounding box center [1053, 314] width 278 height 32
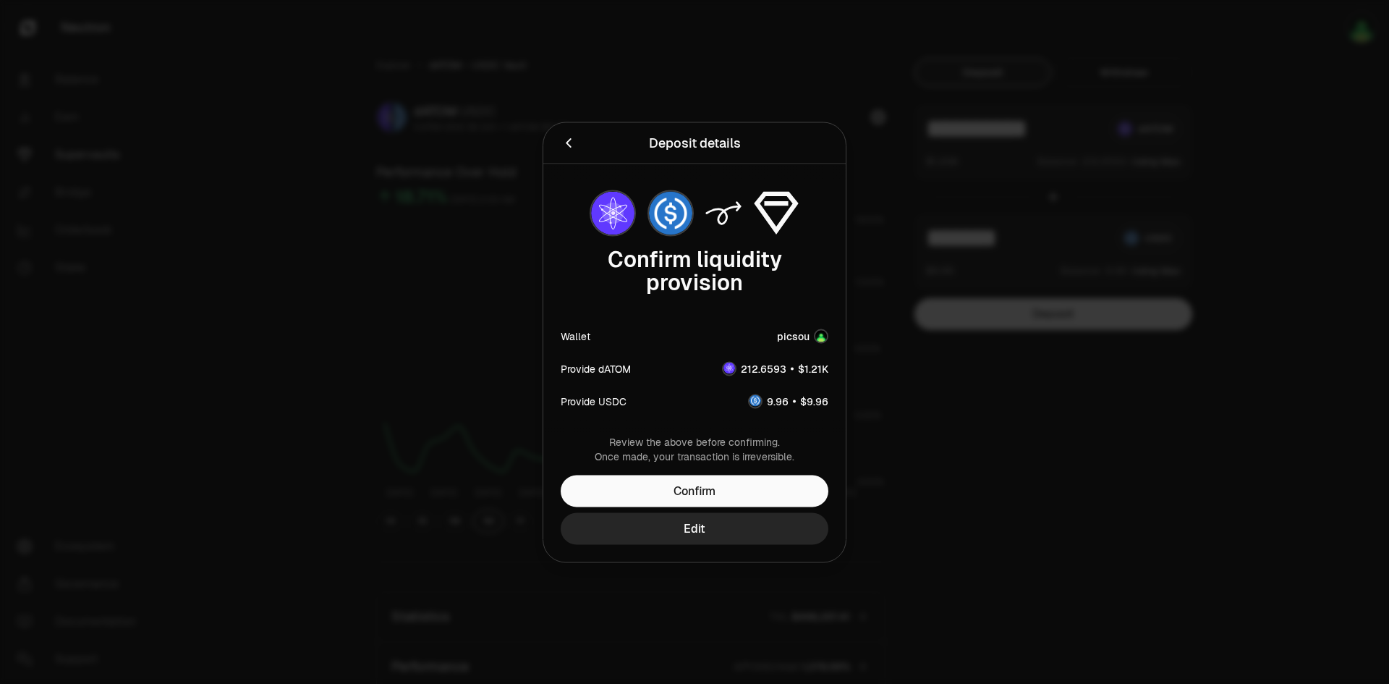
click at [569, 148] on icon "Back" at bounding box center [569, 143] width 16 height 16
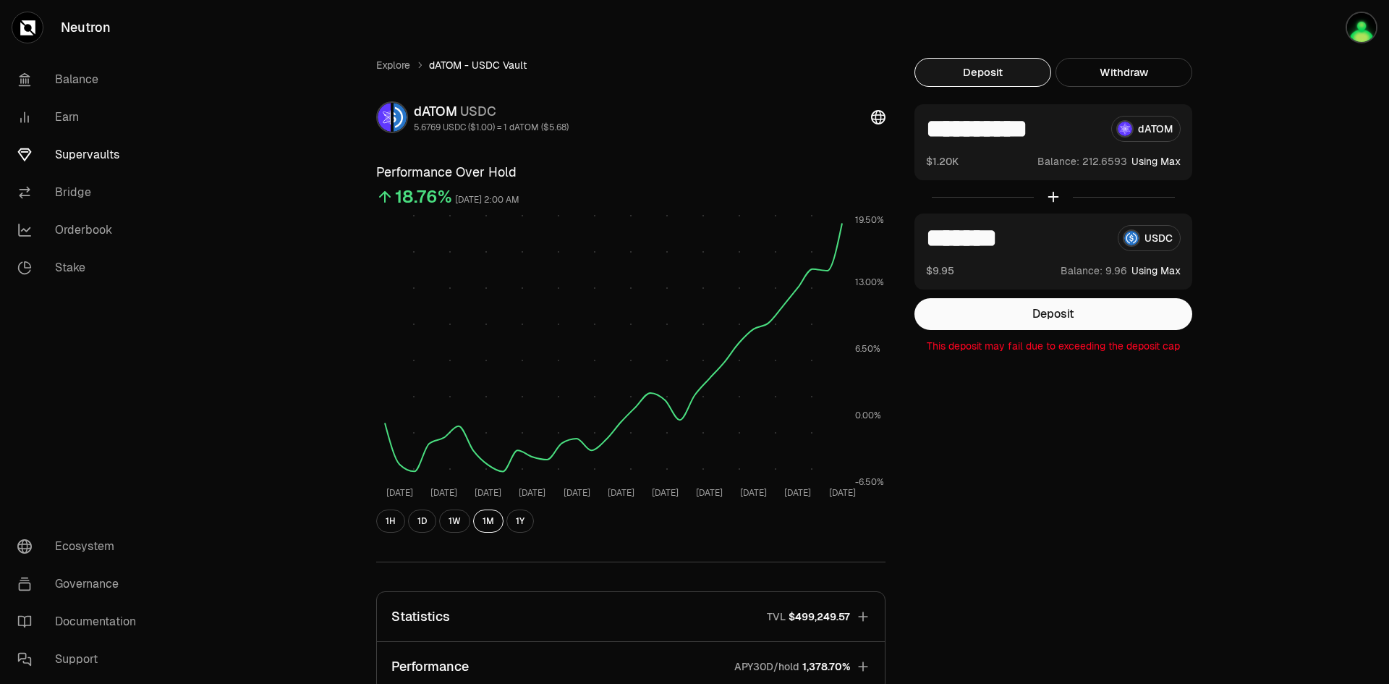
click at [1260, 296] on div "**********" at bounding box center [775, 473] width 1227 height 946
click at [1174, 409] on div "**********" at bounding box center [775, 473] width 833 height 830
click at [1105, 550] on div "**********" at bounding box center [775, 473] width 833 height 830
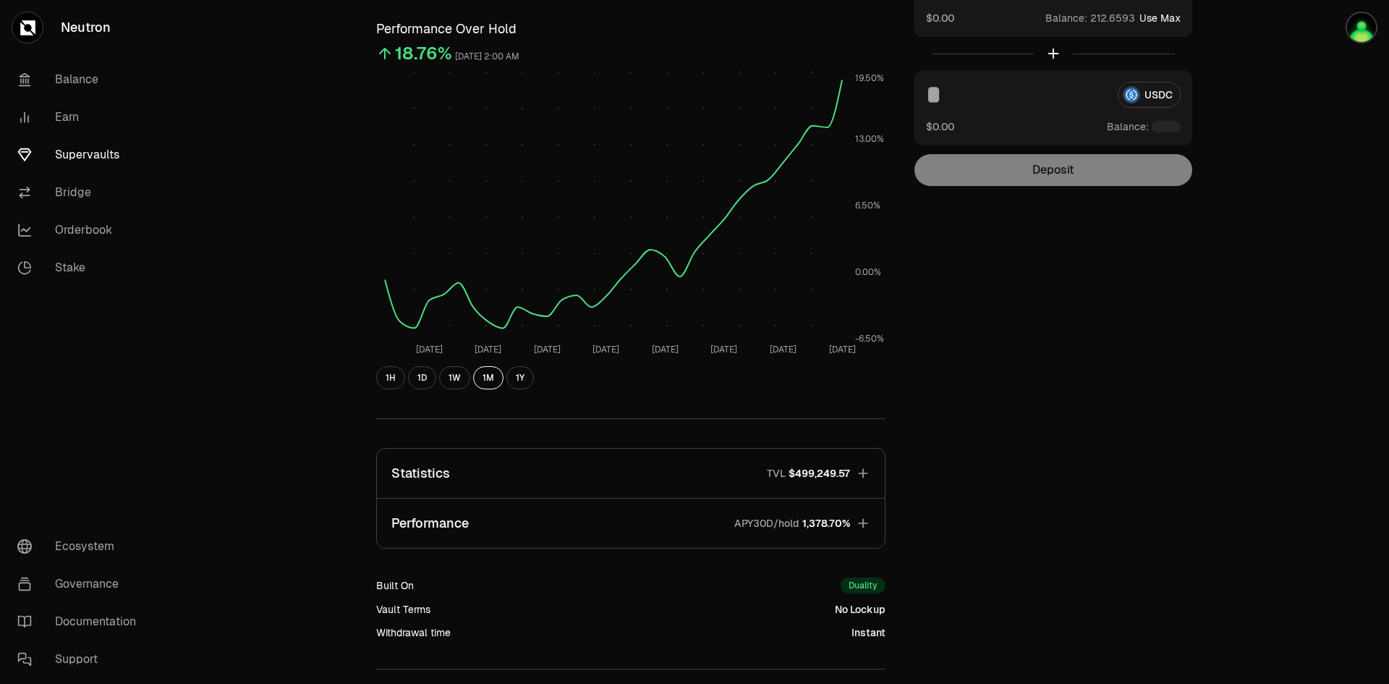
scroll to position [145, 0]
click at [865, 472] on icon "button" at bounding box center [862, 471] width 9 height 9
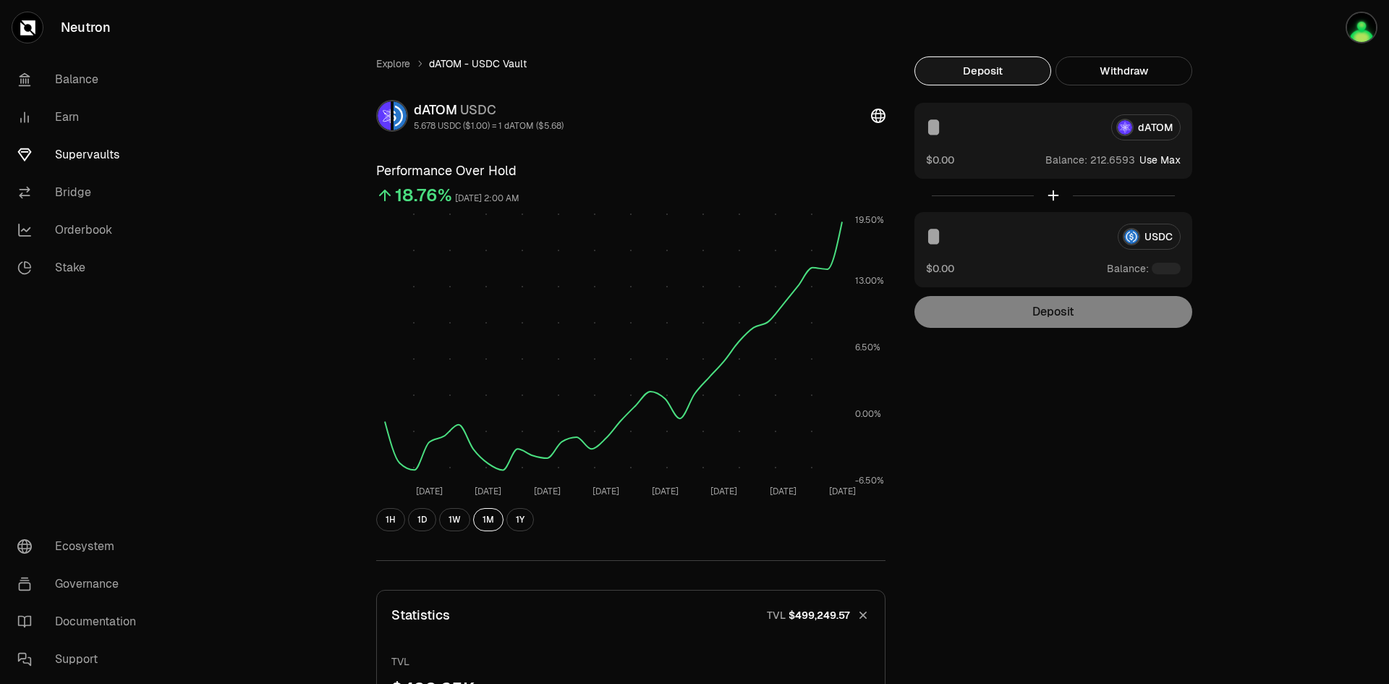
scroll to position [0, 0]
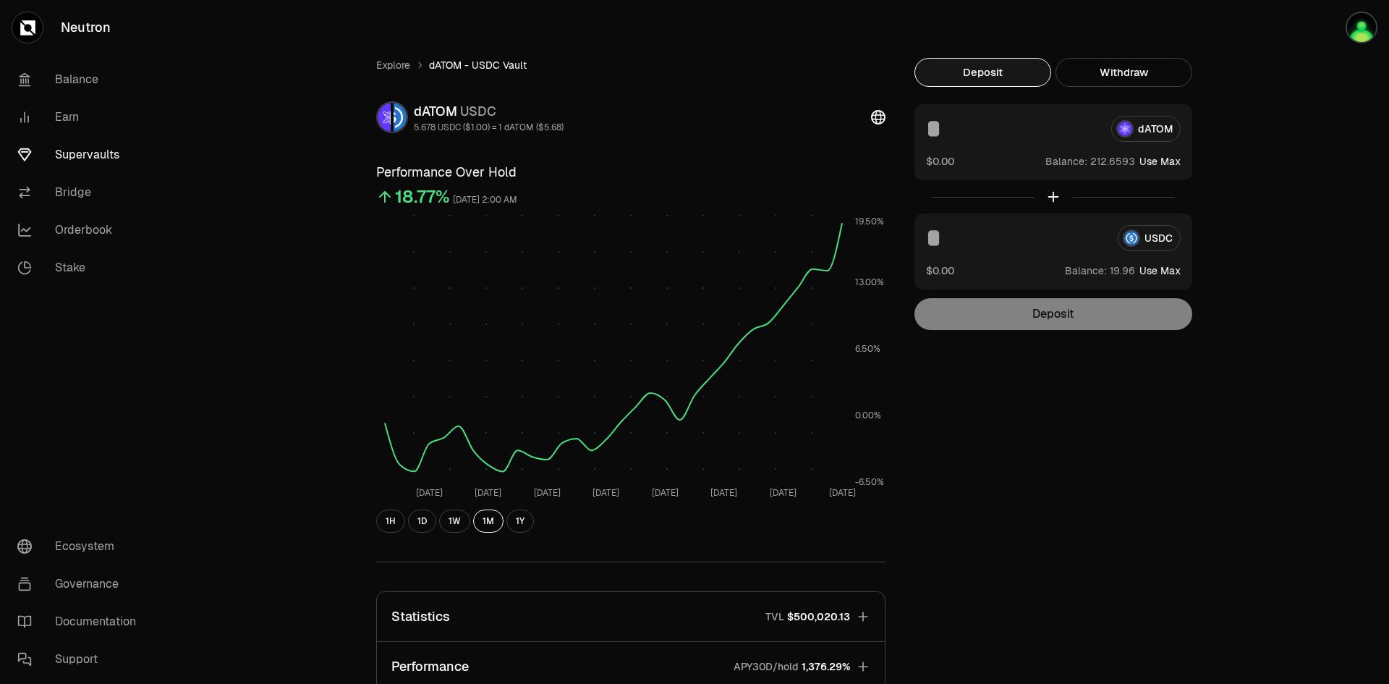
click at [1242, 408] on div "Explore dATOM - USDC Vault dATOM USDC 5.678 USDC ($1.00) = 1 dATOM ($5.68) Perf…" at bounding box center [775, 473] width 1227 height 946
click at [1178, 161] on button "Use Max" at bounding box center [1159, 161] width 41 height 14
type input "**********"
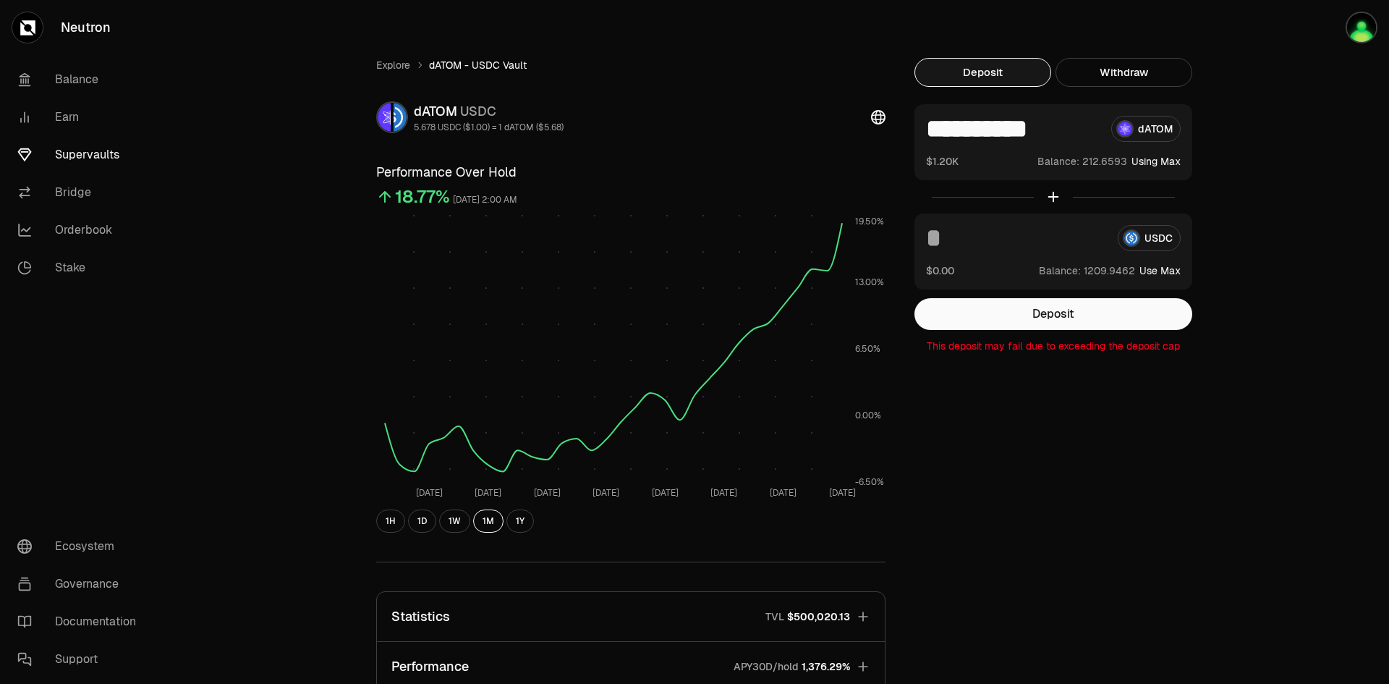
click at [1175, 271] on button "Use Max" at bounding box center [1159, 270] width 41 height 14
type input "**********"
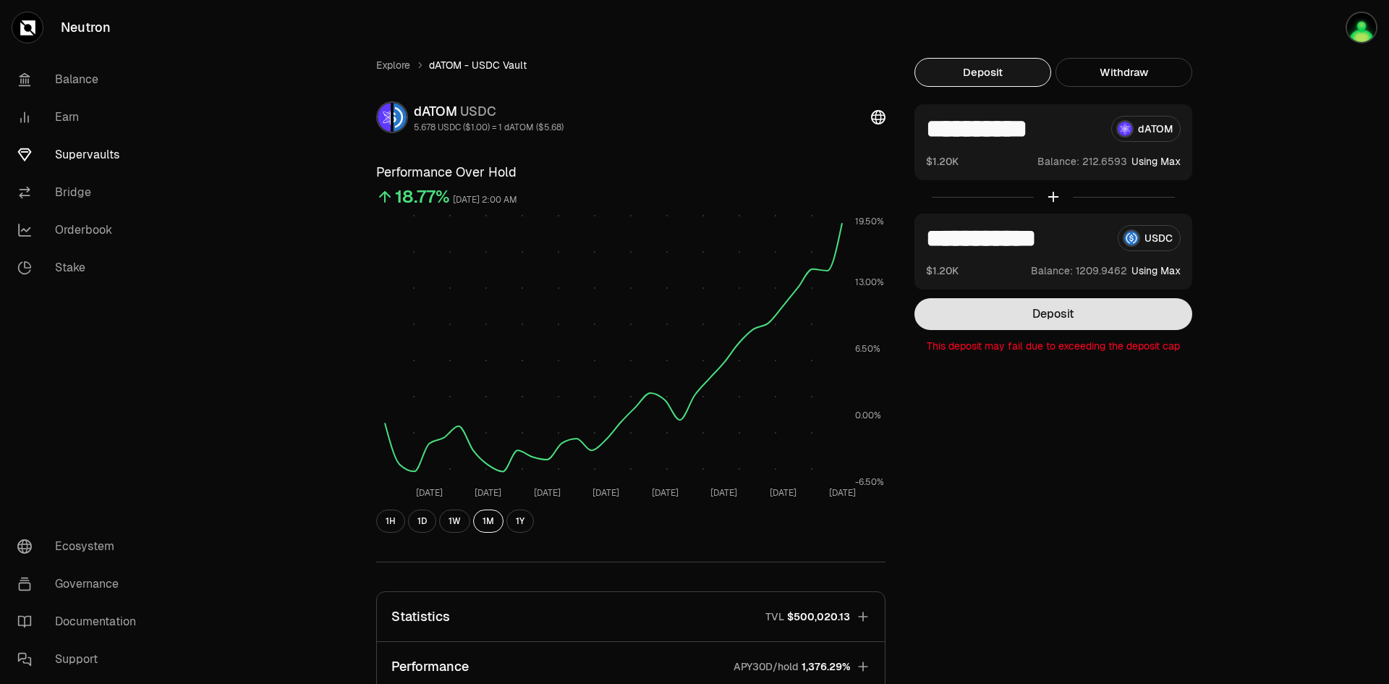
click at [1068, 319] on button "Deposit" at bounding box center [1053, 314] width 278 height 32
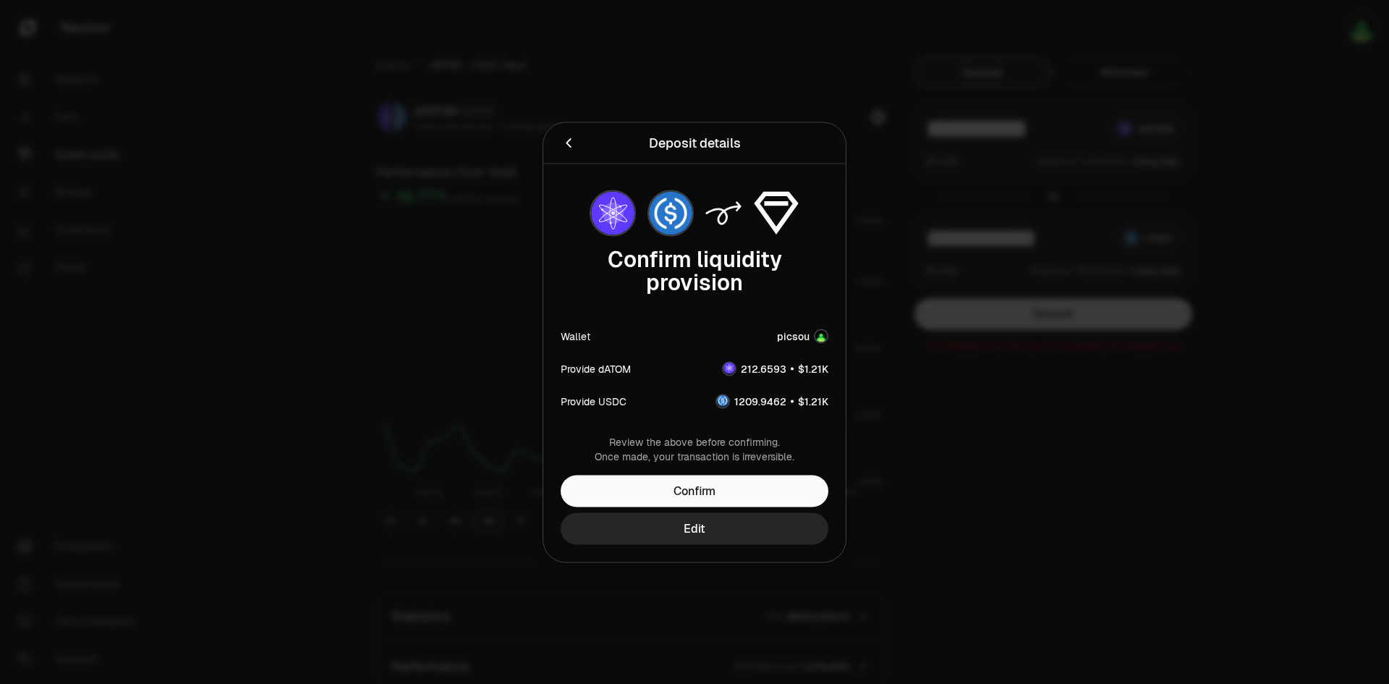
click at [568, 143] on icon "Back" at bounding box center [568, 142] width 5 height 9
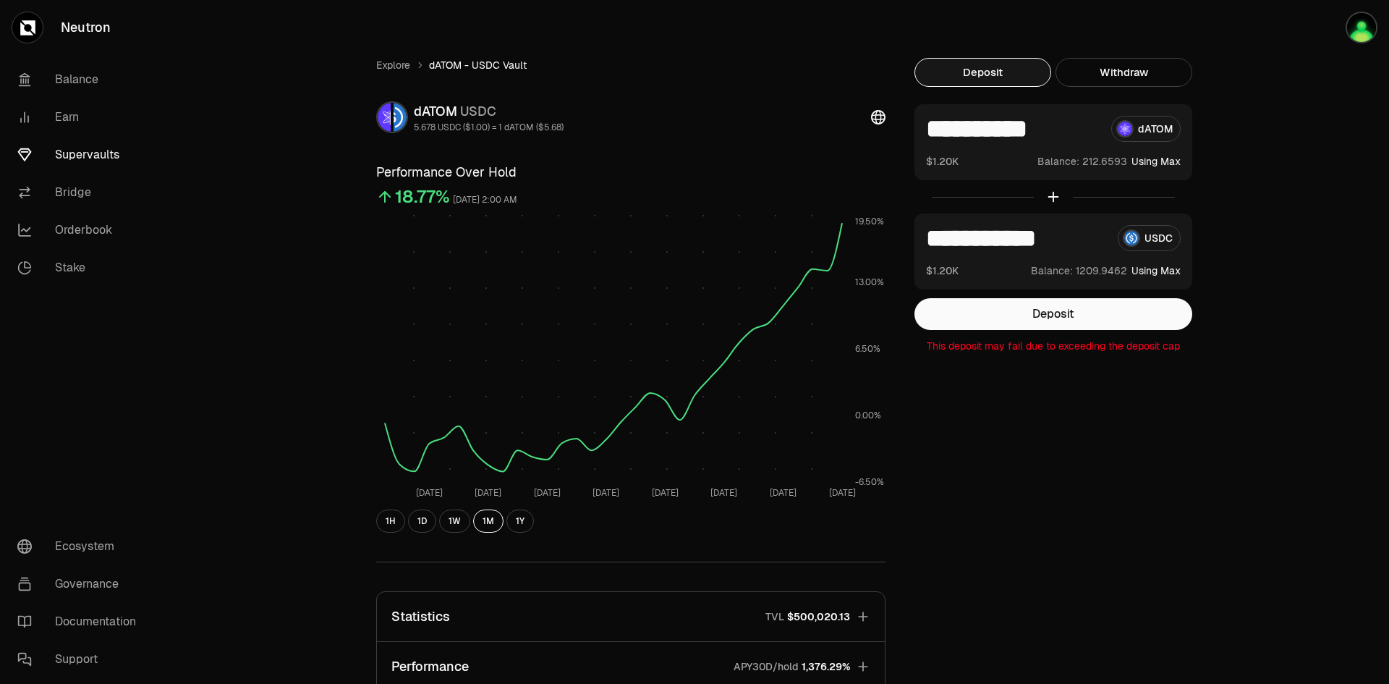
click at [930, 503] on div "**********" at bounding box center [775, 473] width 833 height 830
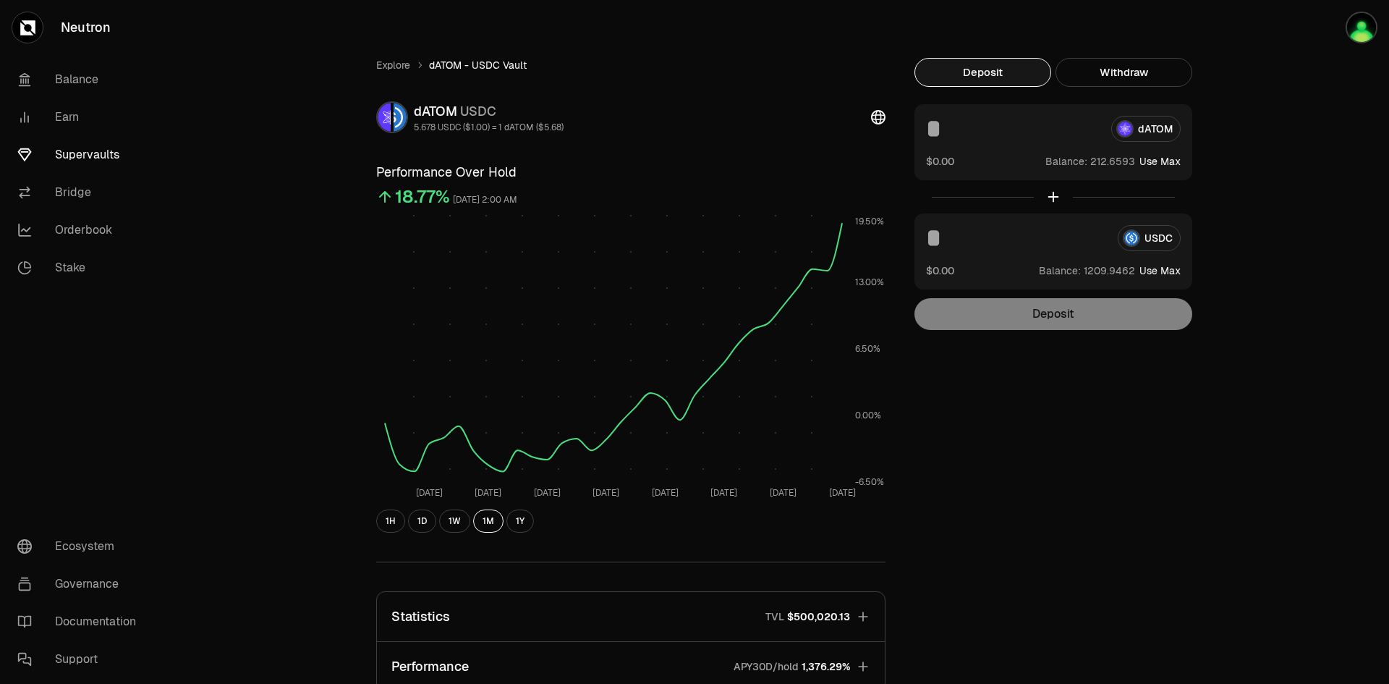
click at [1173, 161] on button "Use Max" at bounding box center [1159, 161] width 41 height 14
type input "**********"
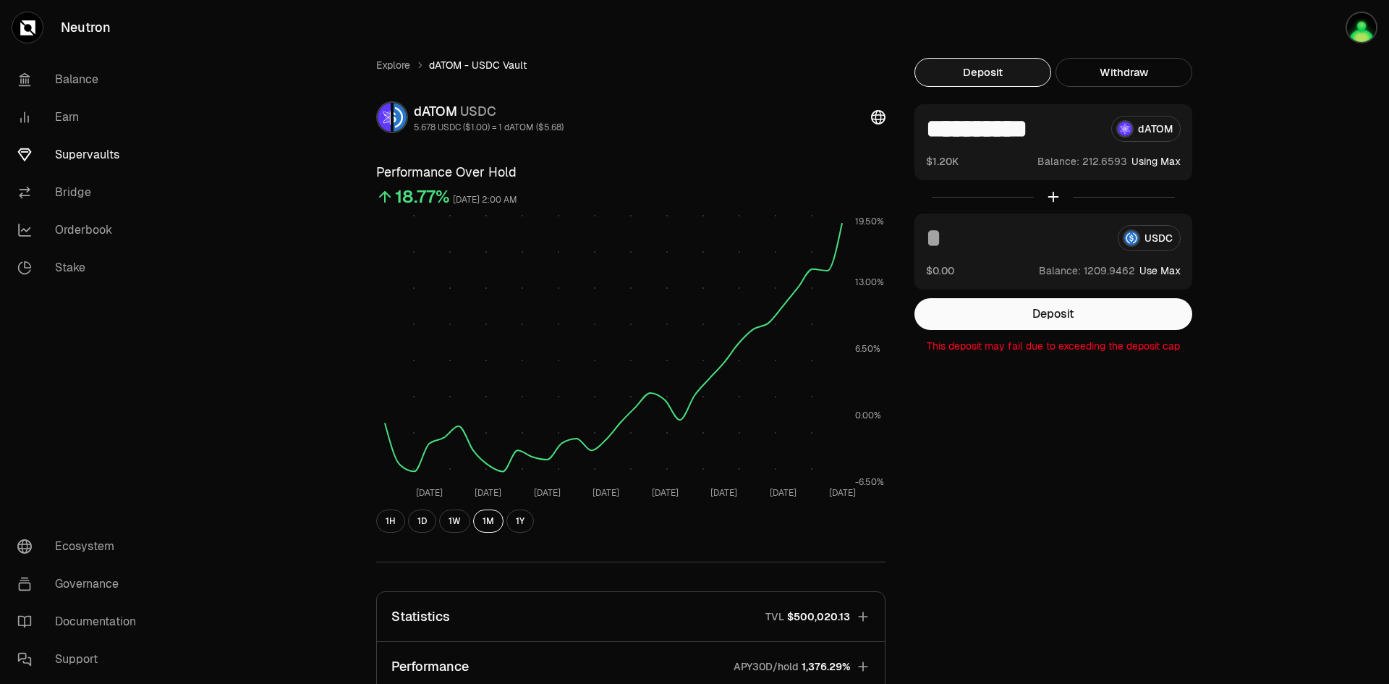
click at [1174, 276] on button "Use Max" at bounding box center [1159, 270] width 41 height 14
type input "**********"
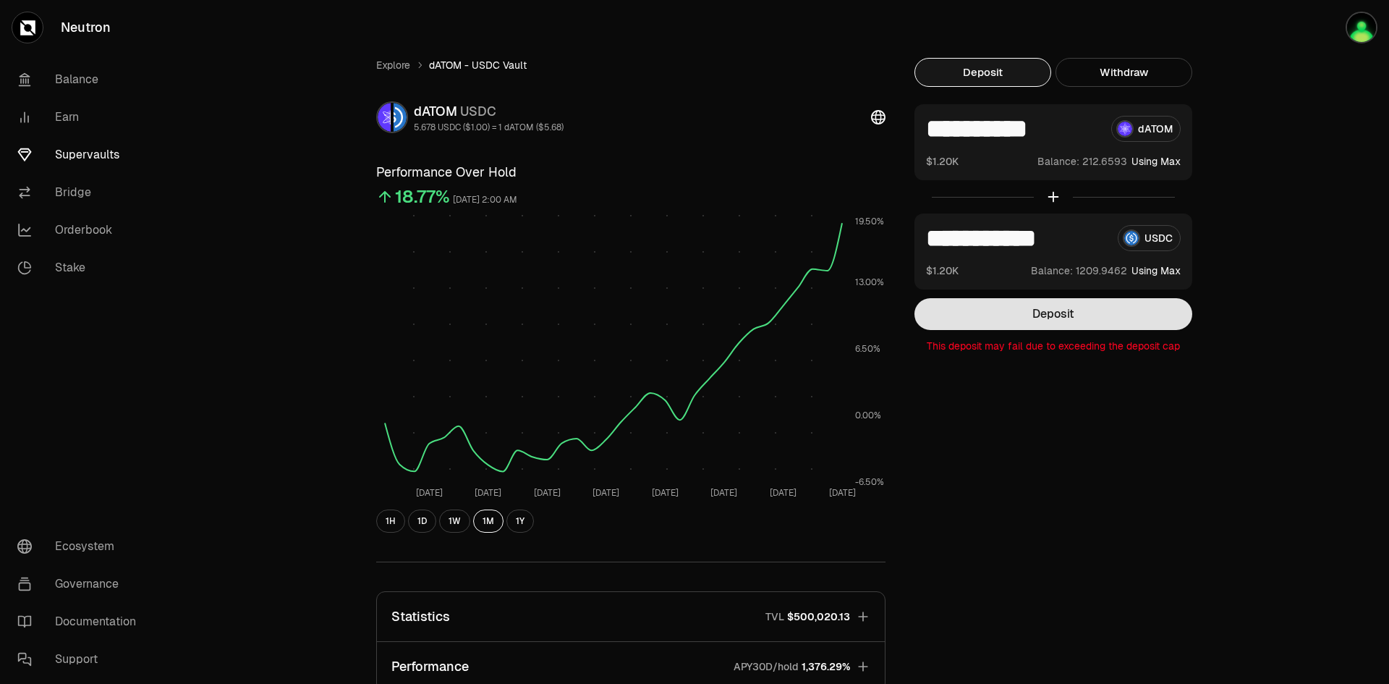
click at [1040, 320] on button "Deposit" at bounding box center [1053, 314] width 278 height 32
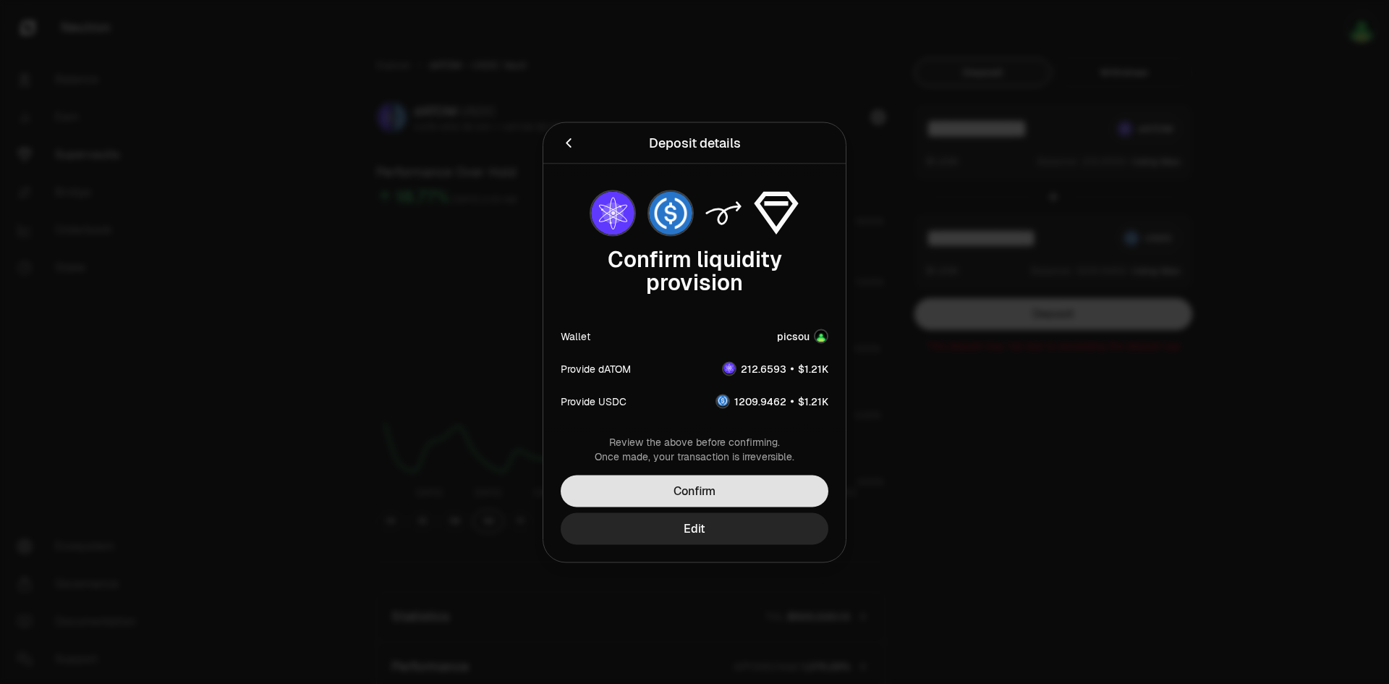
click at [768, 486] on button "Confirm" at bounding box center [695, 491] width 268 height 32
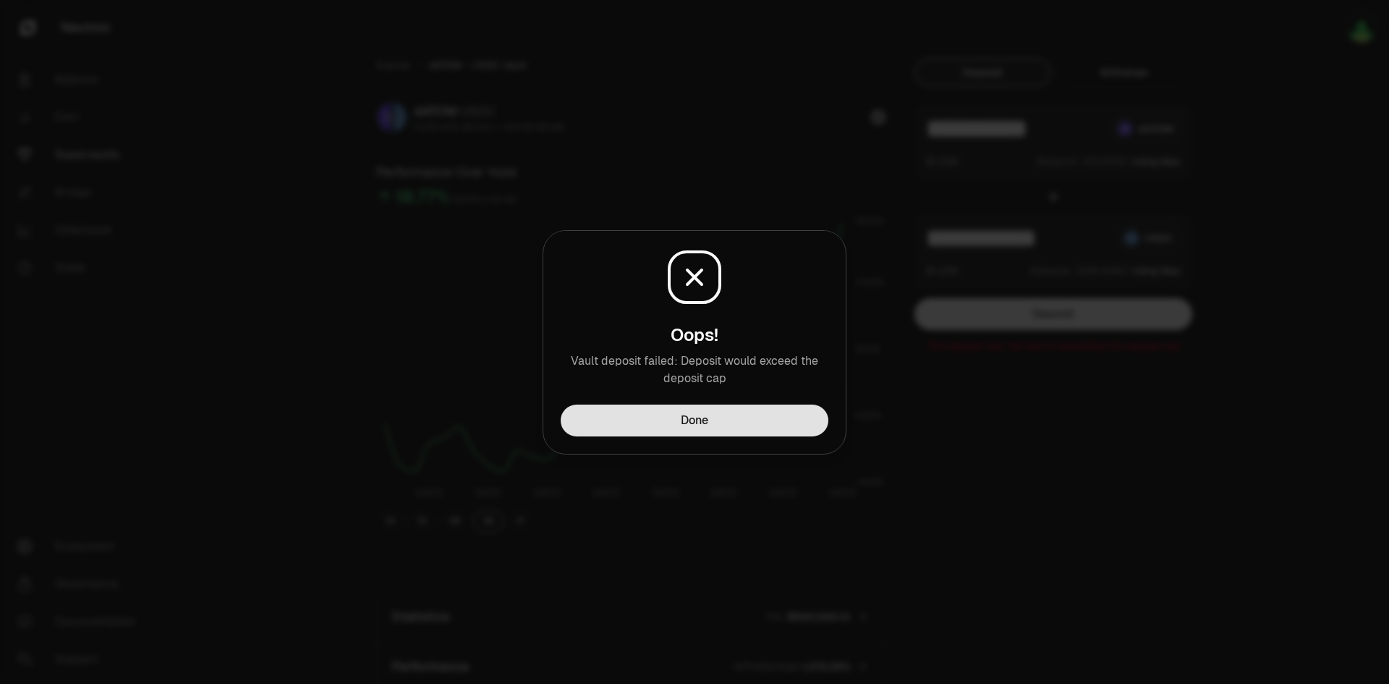
click at [736, 425] on button "Done" at bounding box center [695, 420] width 268 height 32
